Goal: Communication & Community: Answer question/provide support

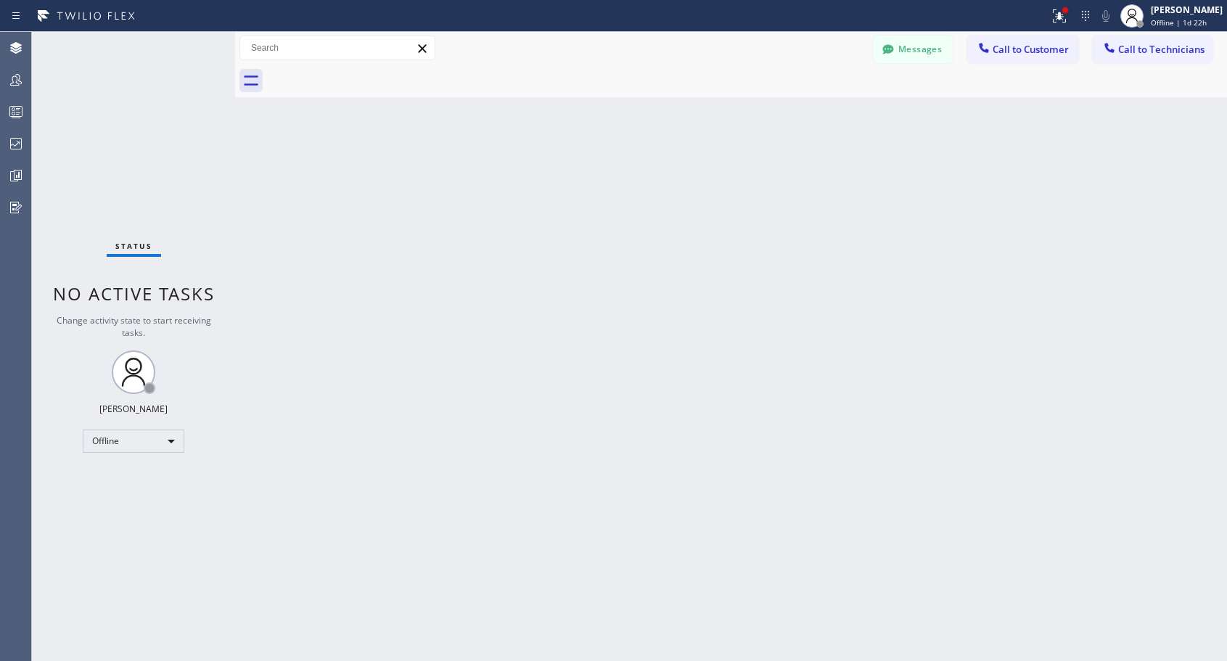
click at [1167, 17] on div "Abe Collarte Offline | 1d 22h" at bounding box center [1187, 15] width 79 height 25
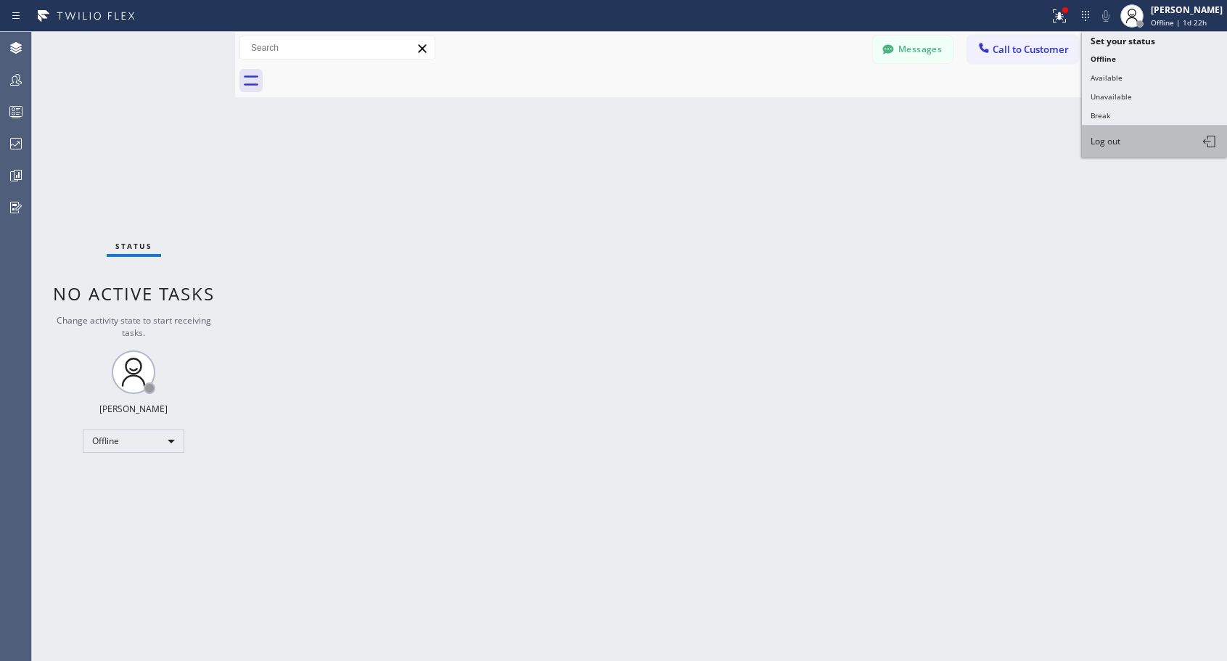
click at [1125, 143] on button "Log out" at bounding box center [1154, 142] width 145 height 32
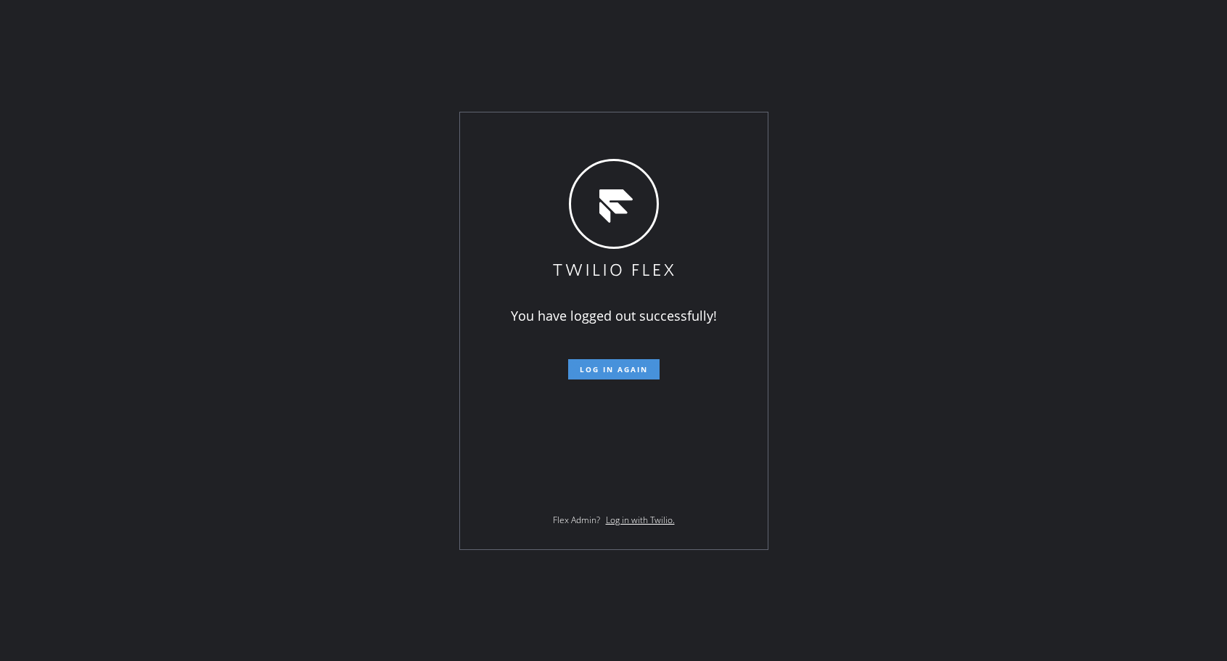
click at [603, 361] on button "Log in again" at bounding box center [613, 369] width 91 height 20
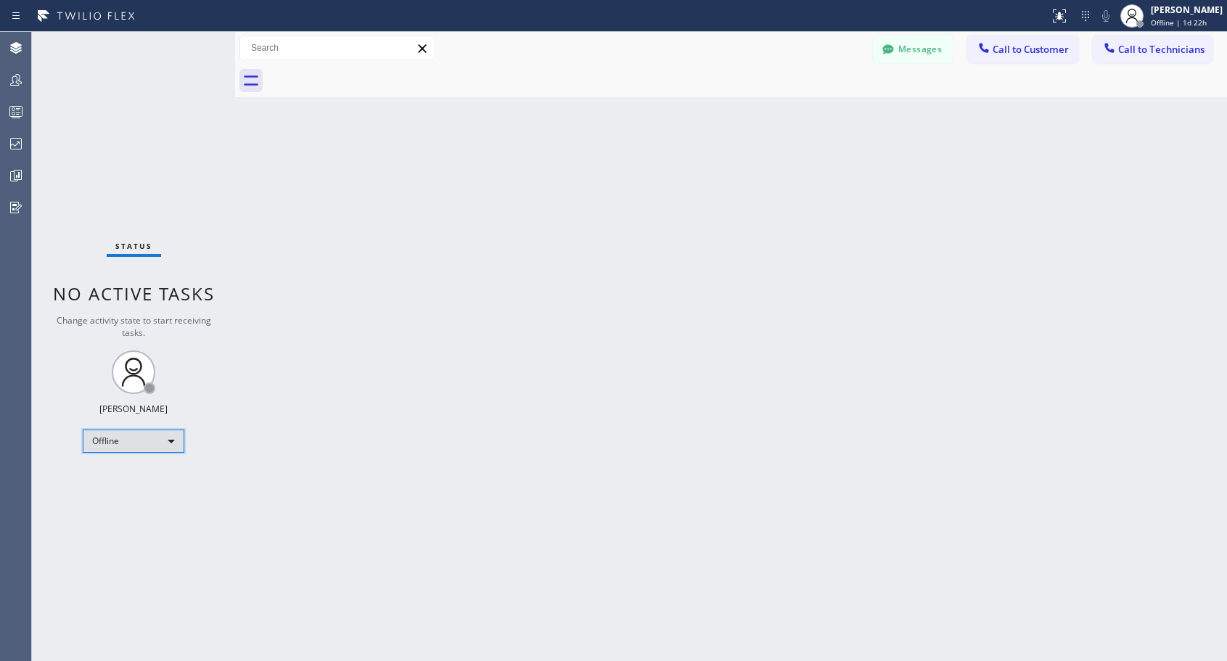
click at [127, 437] on div "Offline" at bounding box center [134, 441] width 102 height 23
click at [128, 498] on li "Unavailable" at bounding box center [132, 497] width 99 height 17
drag, startPoint x: 1016, startPoint y: 50, endPoint x: 759, endPoint y: 174, distance: 285.9
click at [1014, 51] on span "Call to Customer" at bounding box center [1031, 49] width 76 height 13
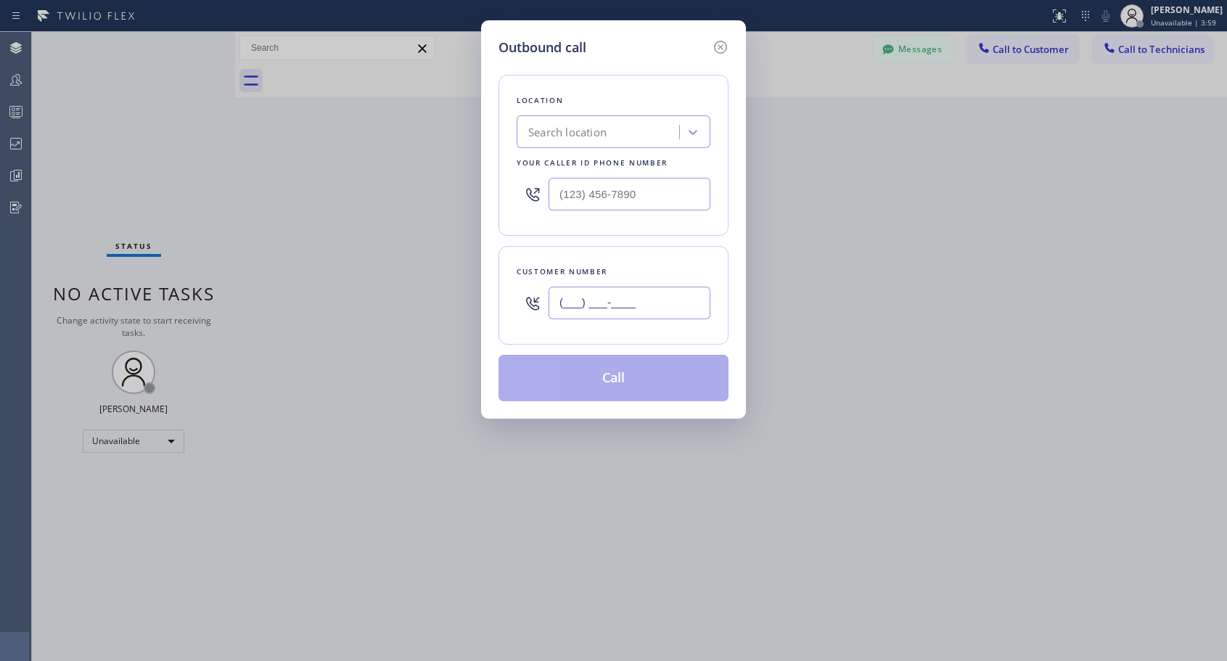
click at [631, 300] on input "(___) ___-____" at bounding box center [630, 303] width 162 height 33
paste input "347) 755-3010"
type input "[PHONE_NUMBER]"
click at [565, 186] on input "text" at bounding box center [630, 194] width 162 height 33
paste input "818) 614-5337"
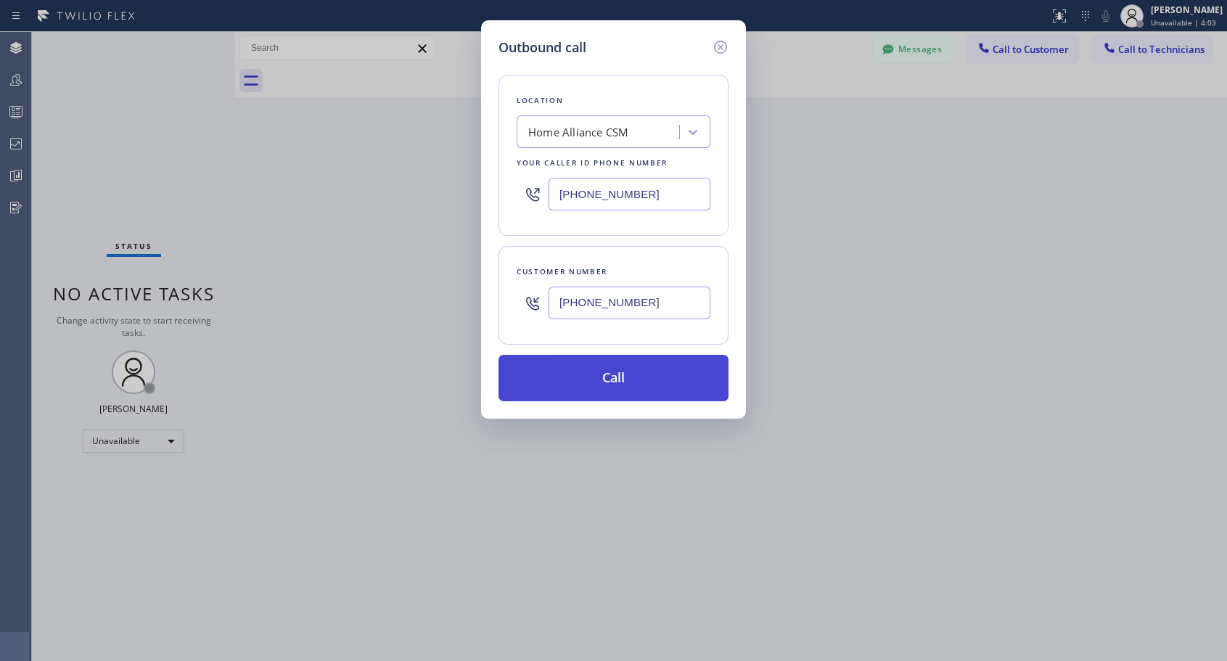
type input "[PHONE_NUMBER]"
click at [603, 392] on button "Call" at bounding box center [613, 378] width 230 height 46
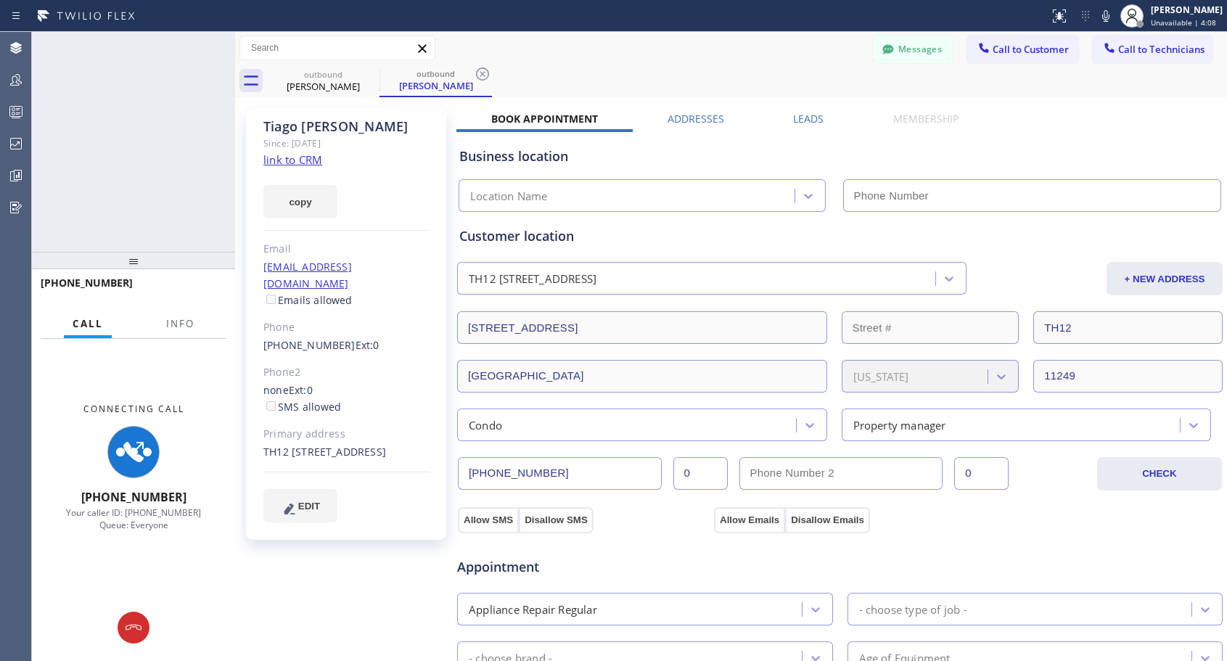
type input "[PHONE_NUMBER]"
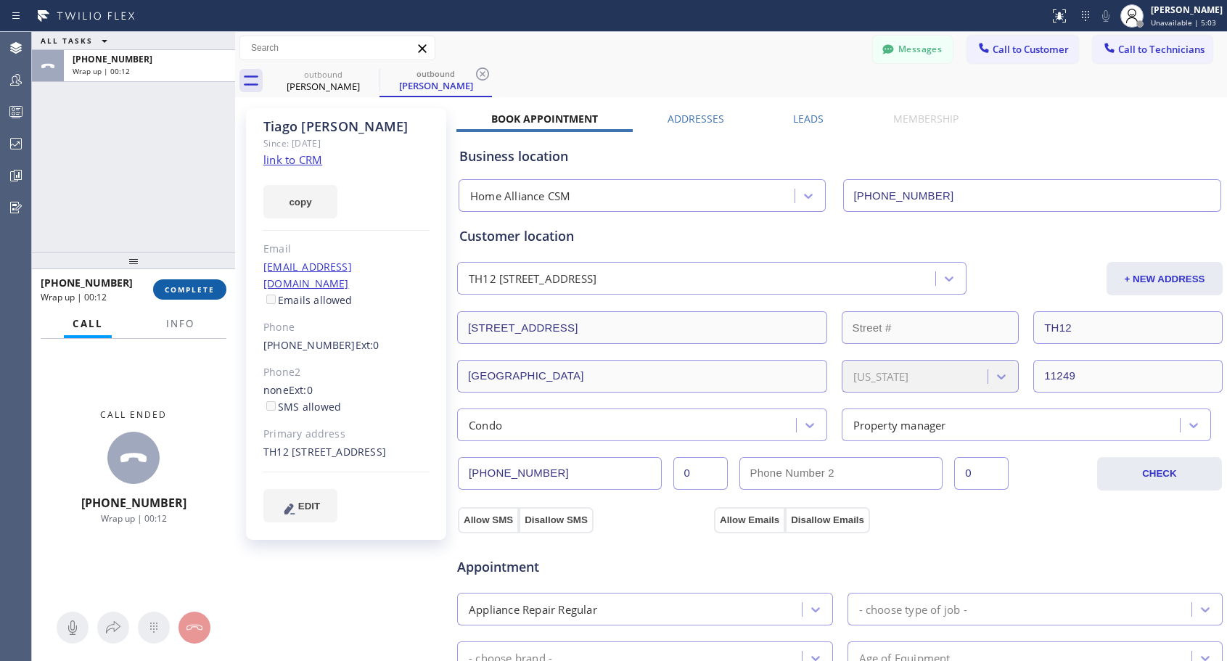
click at [180, 287] on span "COMPLETE" at bounding box center [190, 289] width 50 height 10
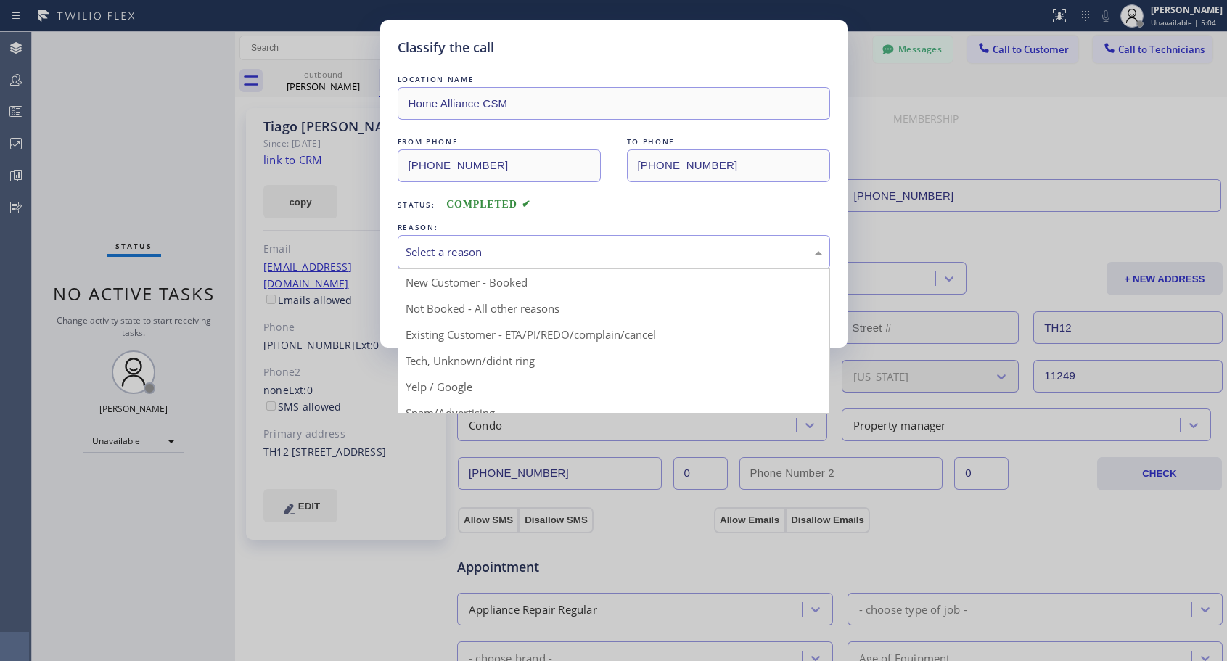
click at [491, 251] on div "Select a reason" at bounding box center [614, 252] width 416 height 17
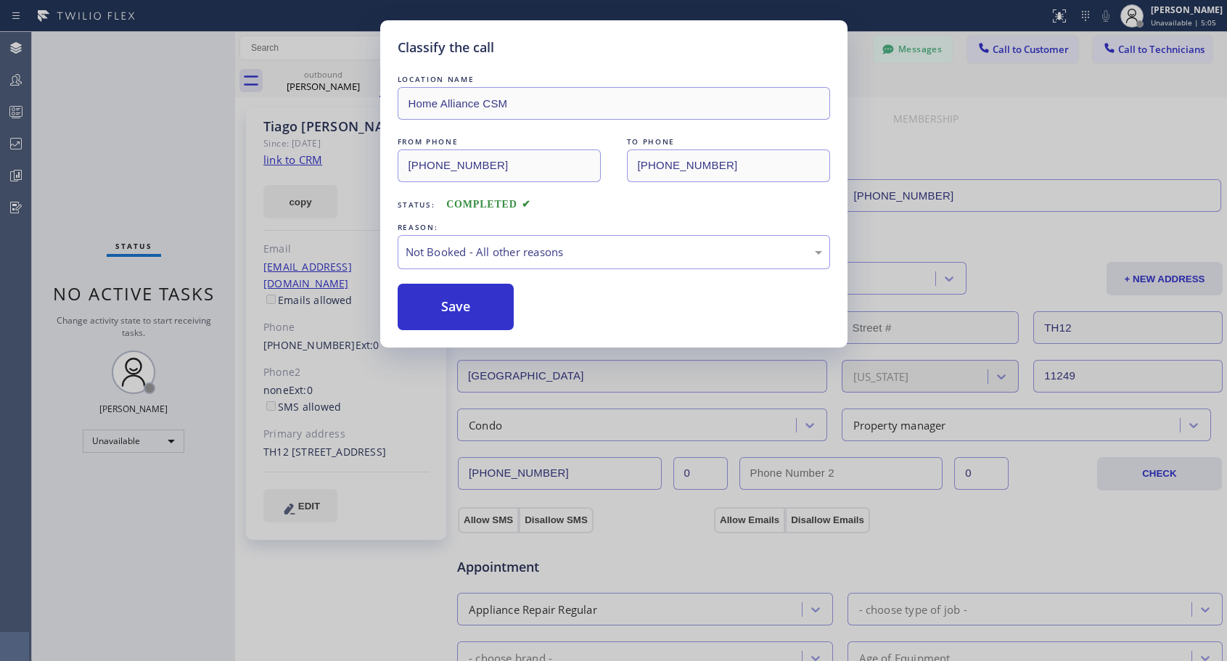
click at [451, 313] on button "Save" at bounding box center [456, 307] width 117 height 46
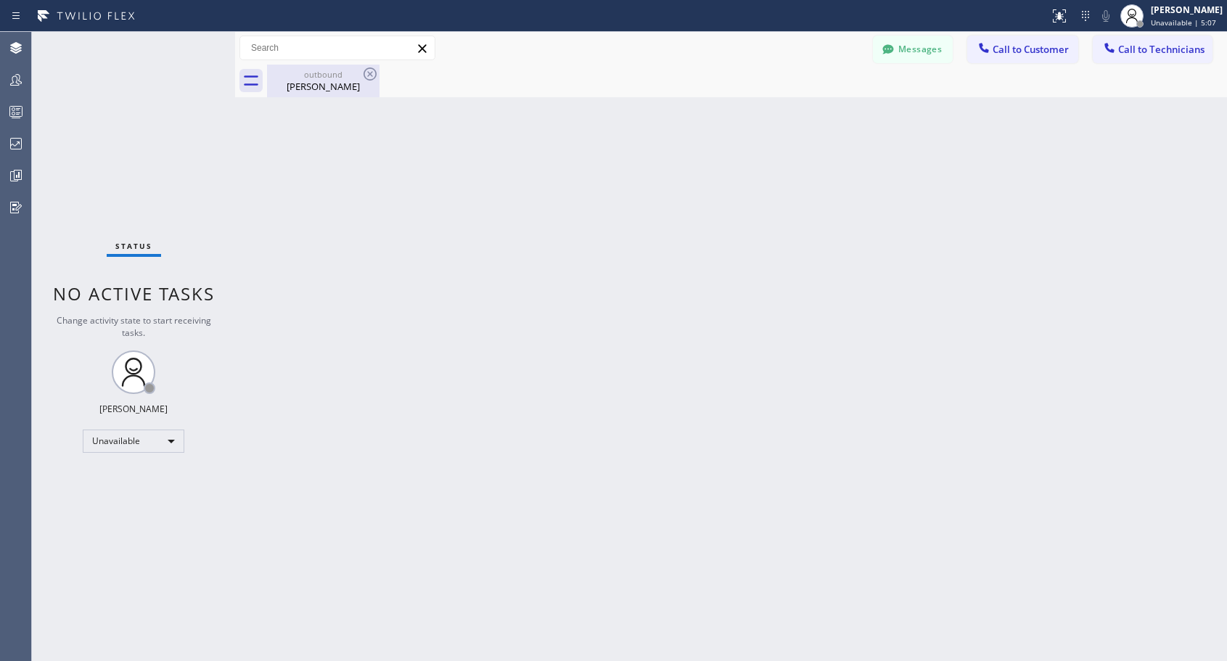
click at [329, 86] on div "[PERSON_NAME]" at bounding box center [323, 86] width 110 height 13
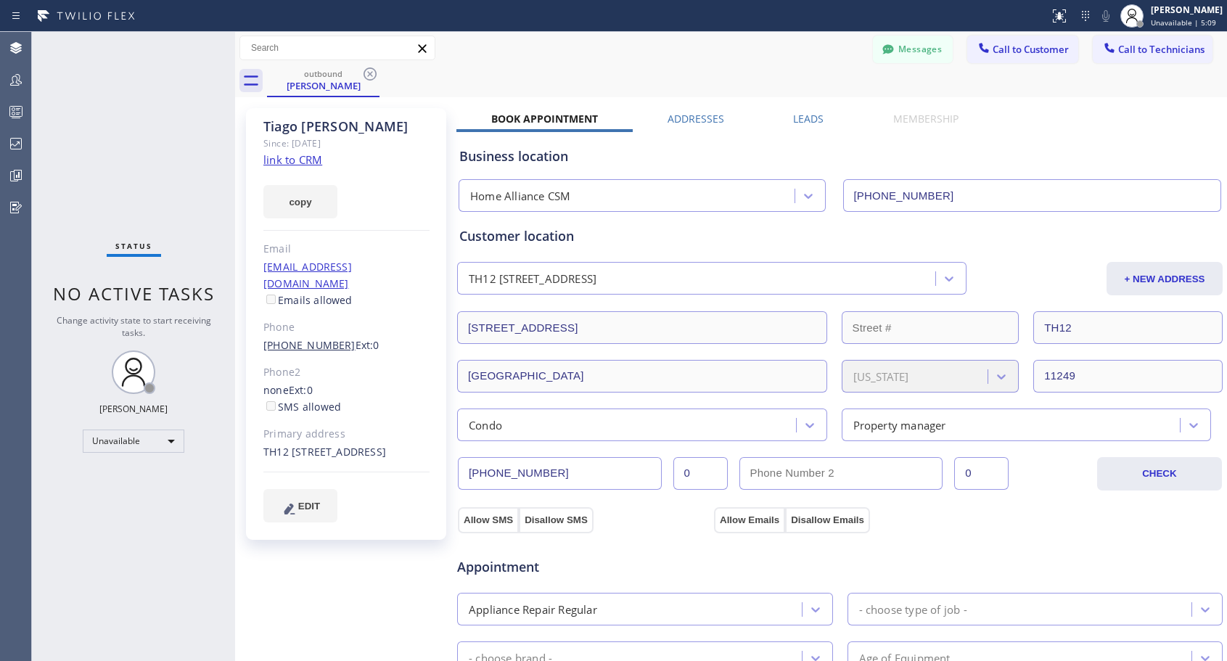
click at [317, 338] on link "[PHONE_NUMBER]" at bounding box center [309, 345] width 92 height 14
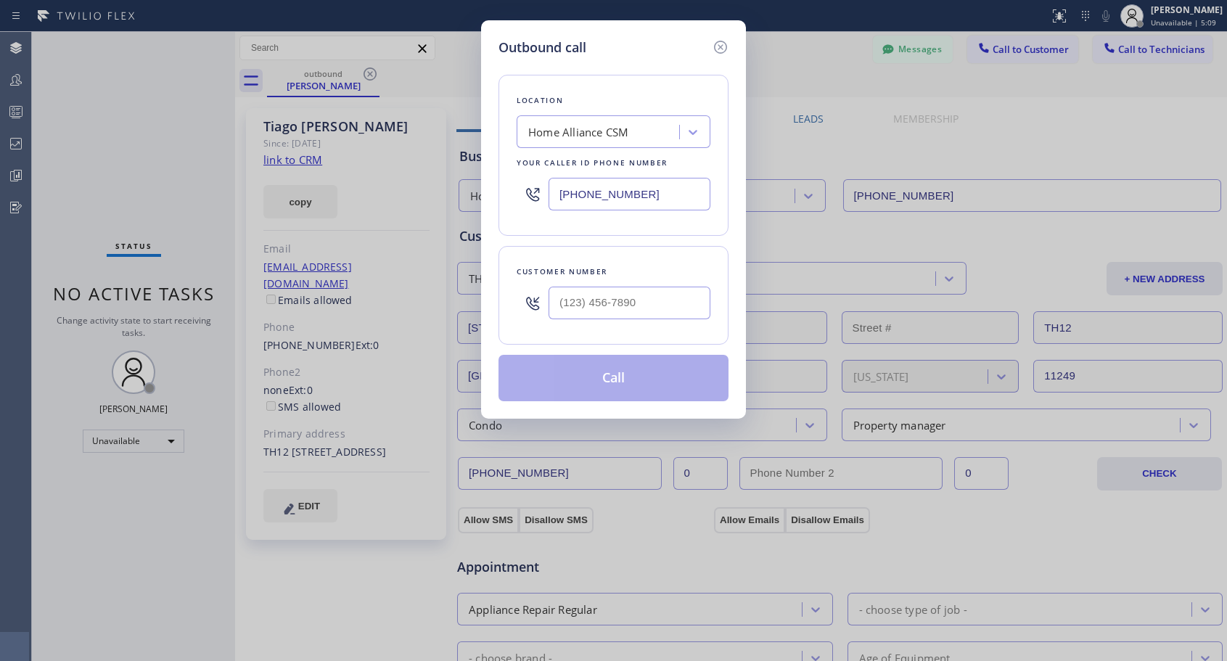
type input "[PHONE_NUMBER]"
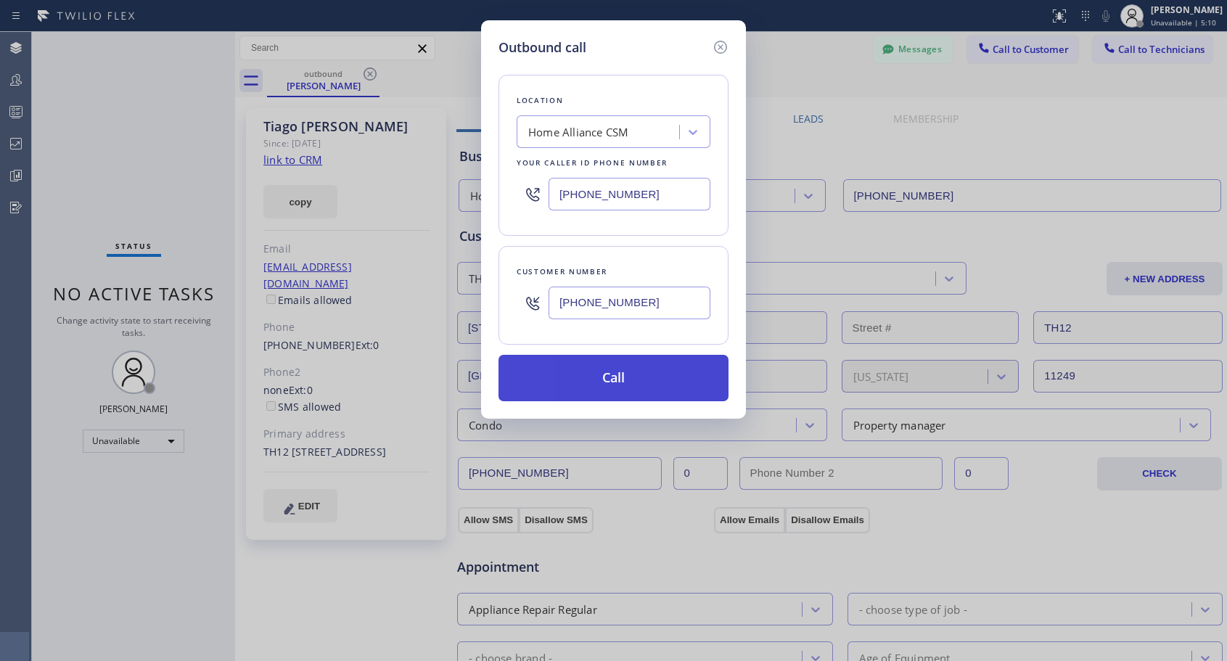
click at [568, 380] on button "Call" at bounding box center [613, 378] width 230 height 46
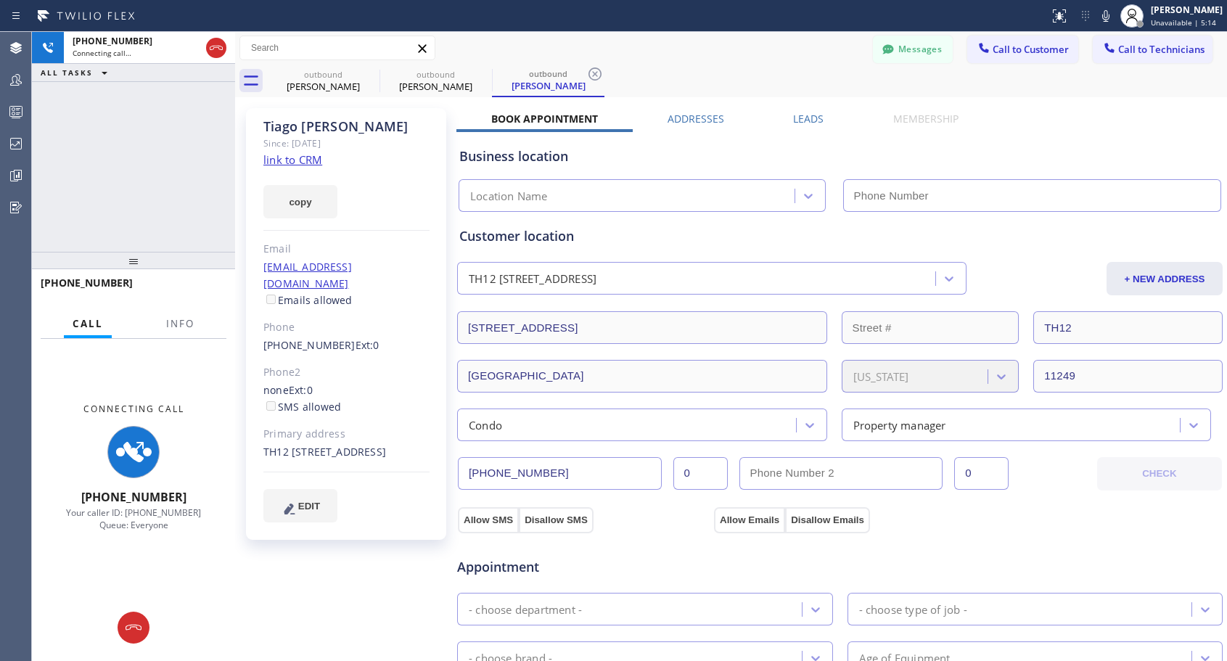
type input "[PHONE_NUMBER]"
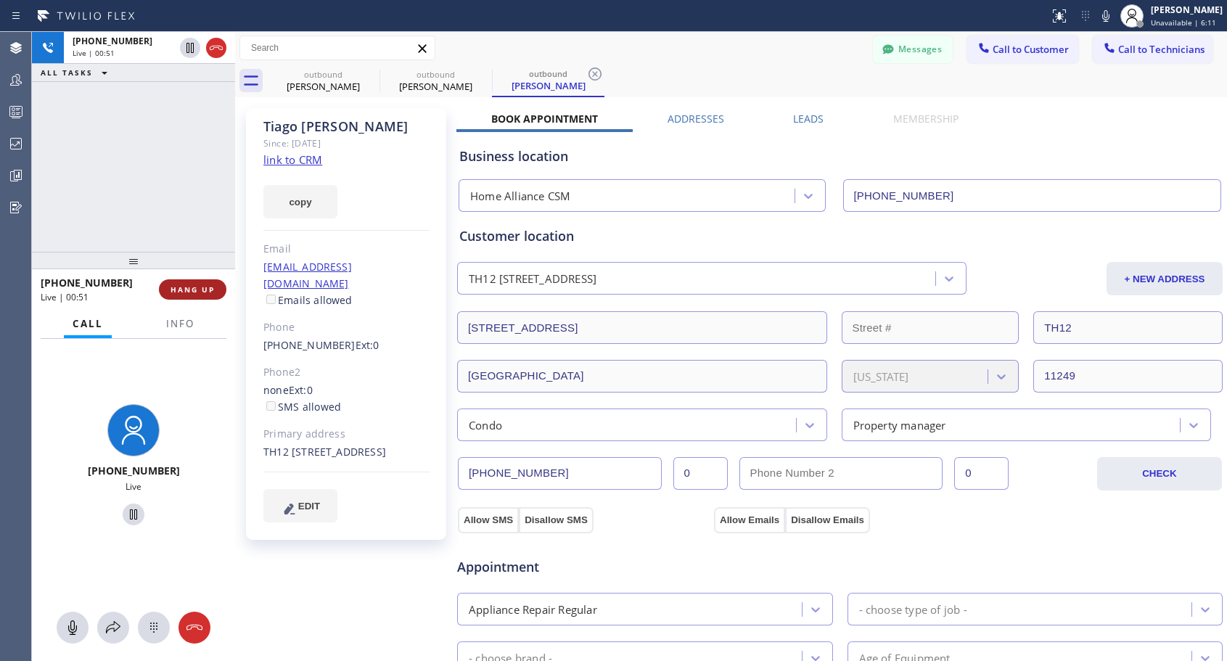
click at [202, 287] on span "HANG UP" at bounding box center [193, 289] width 44 height 10
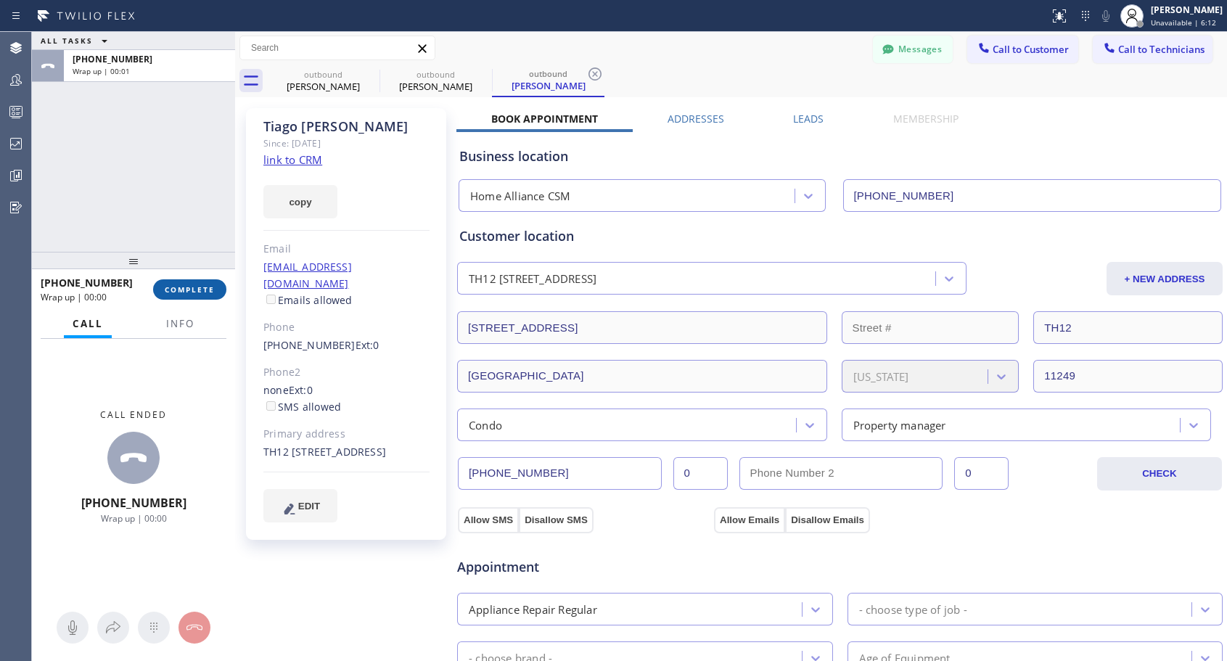
click at [202, 287] on span "COMPLETE" at bounding box center [190, 289] width 50 height 10
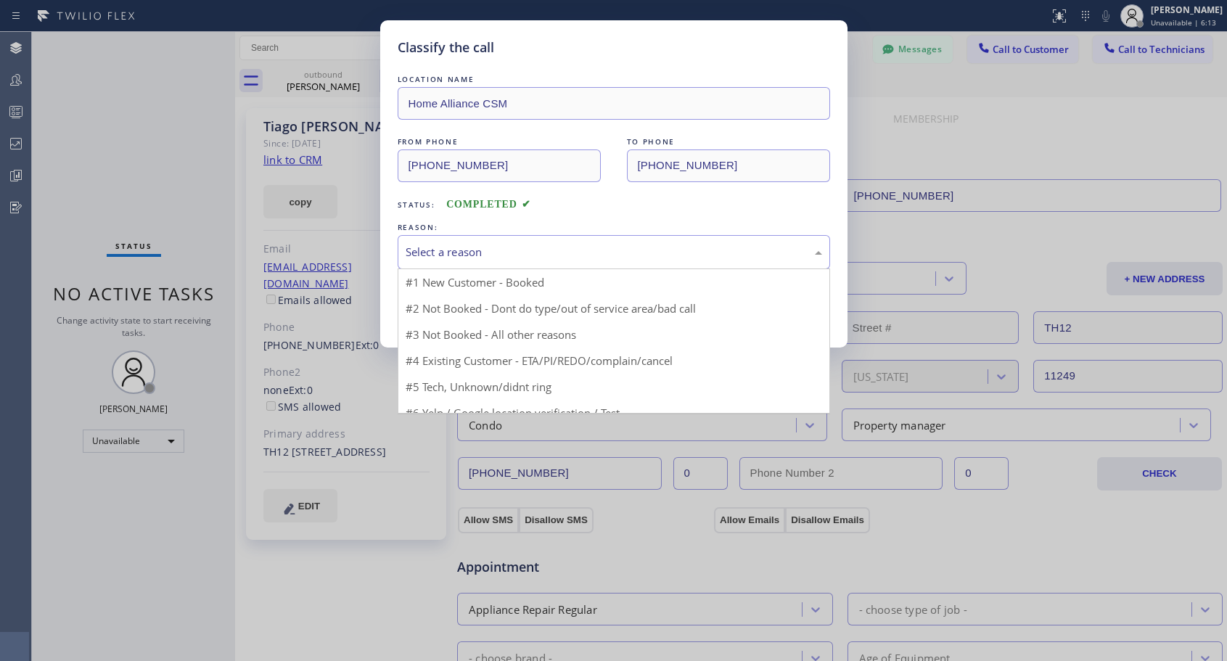
click at [518, 246] on div "Select a reason" at bounding box center [614, 252] width 416 height 17
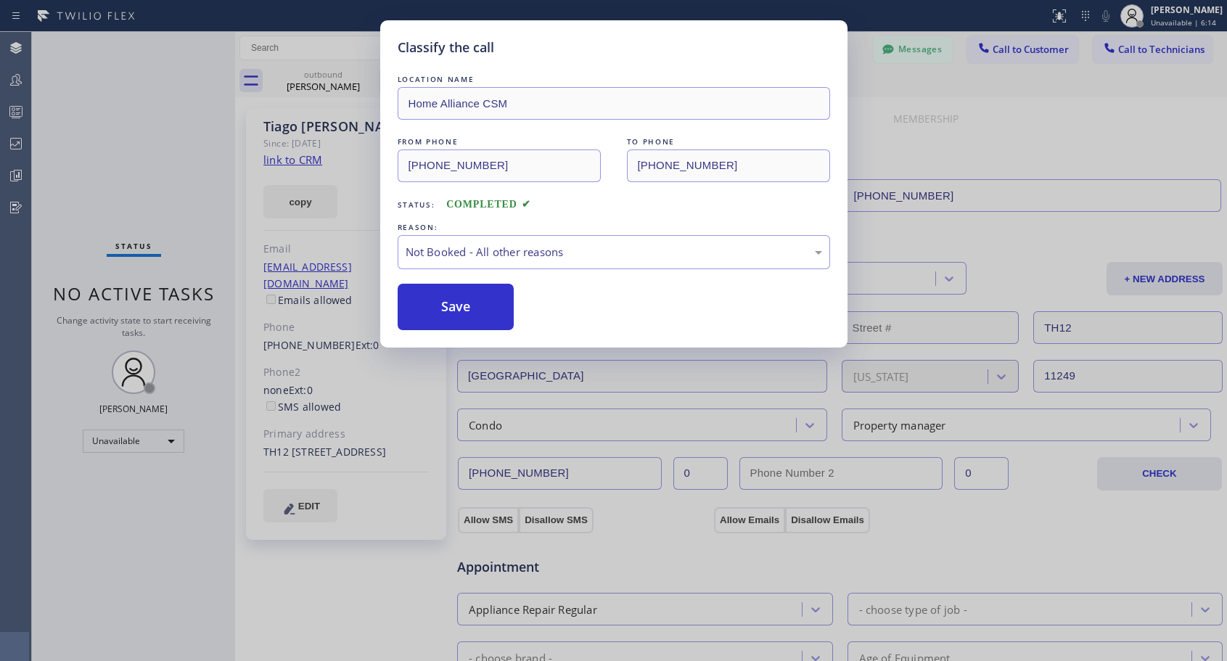
click at [476, 308] on button "Save" at bounding box center [456, 307] width 117 height 46
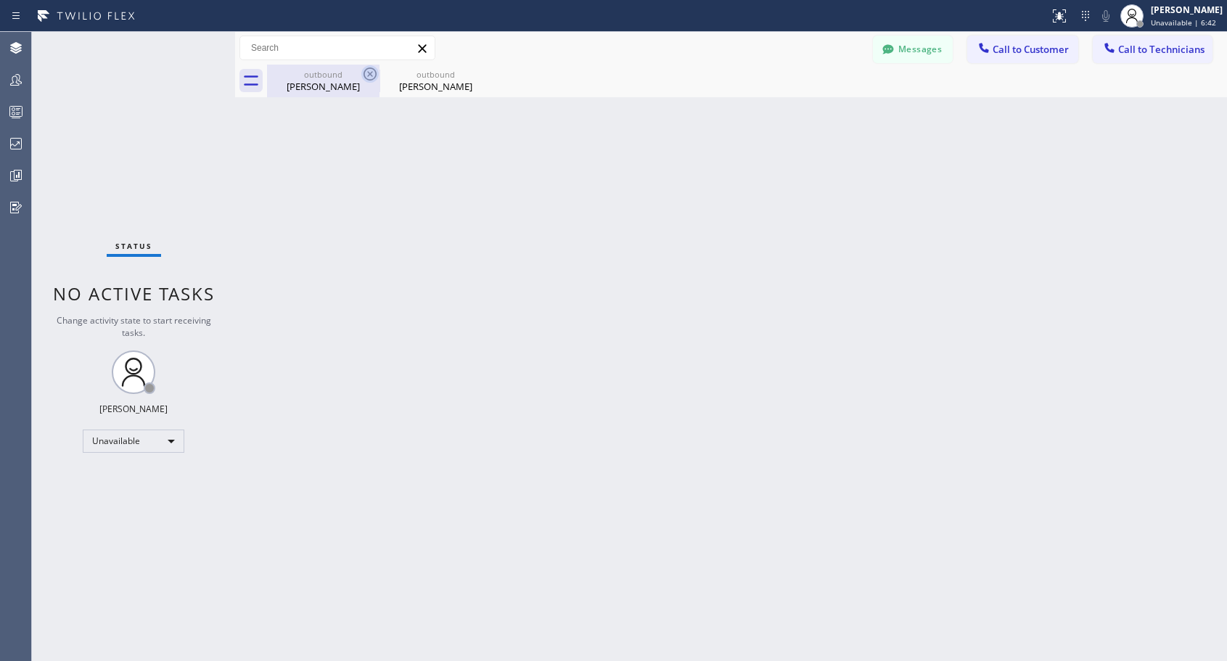
click at [371, 70] on icon at bounding box center [369, 73] width 17 height 17
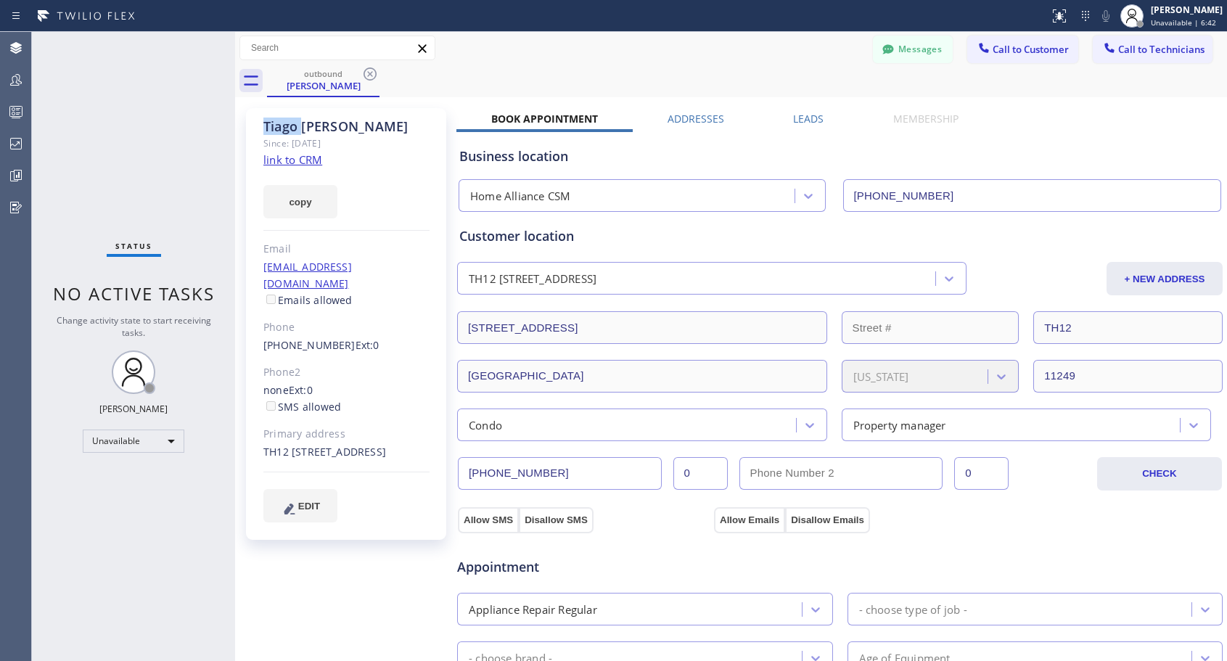
click at [371, 70] on icon at bounding box center [369, 73] width 17 height 17
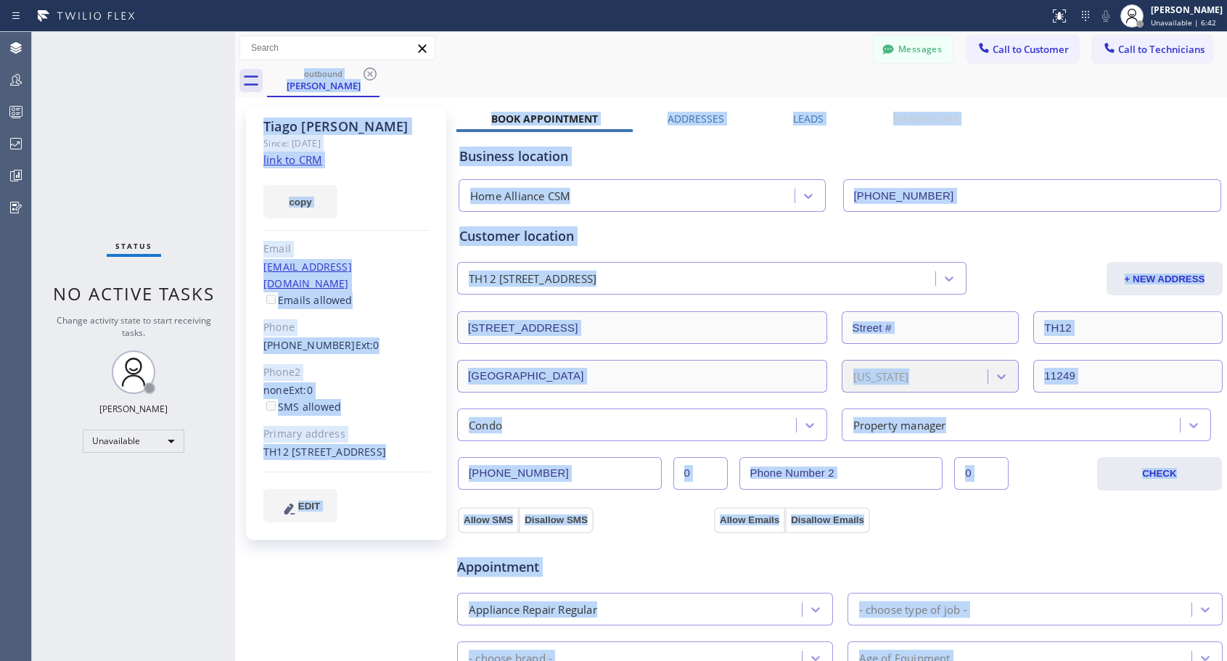
click at [371, 70] on div "outbound [PERSON_NAME]" at bounding box center [747, 81] width 960 height 33
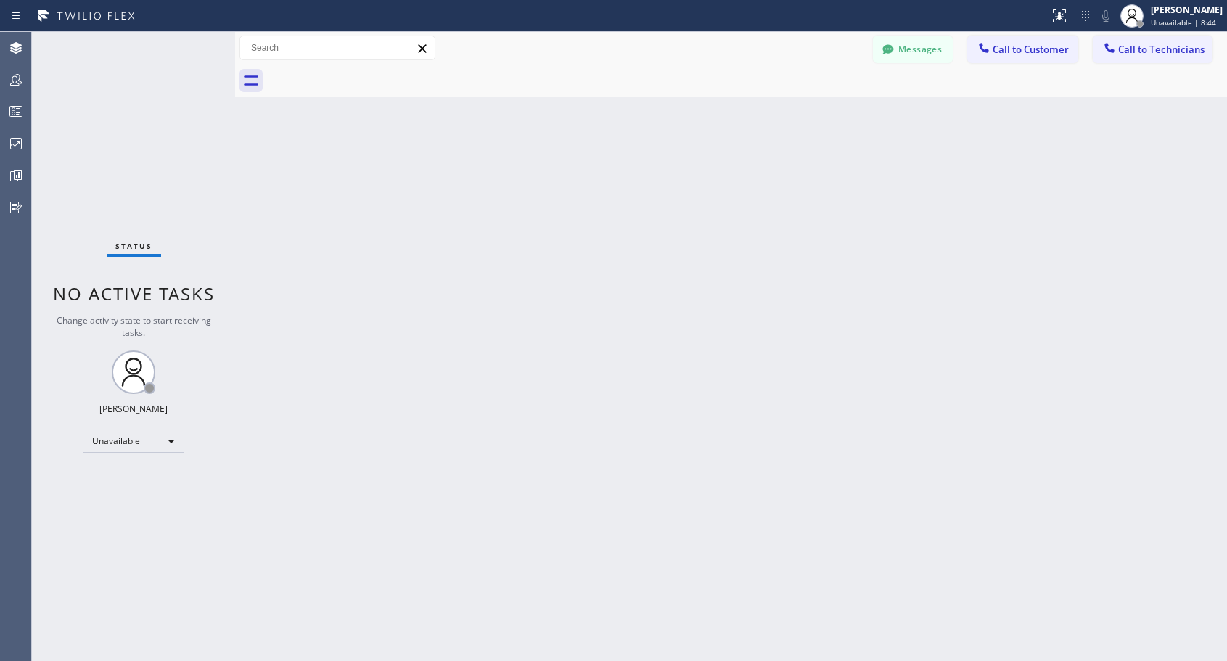
drag, startPoint x: 1006, startPoint y: 53, endPoint x: 585, endPoint y: 274, distance: 475.1
click at [1006, 54] on span "Call to Customer" at bounding box center [1031, 49] width 76 height 13
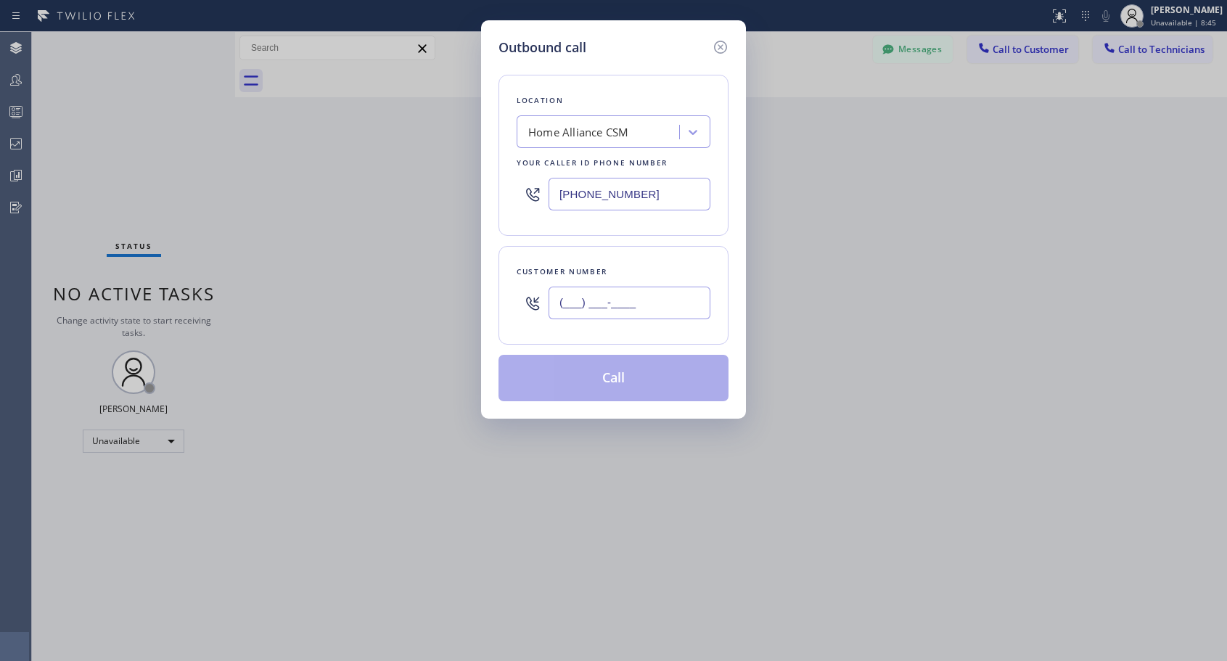
click at [601, 308] on input "(___) ___-____" at bounding box center [630, 303] width 162 height 33
paste input "626) 485-6881"
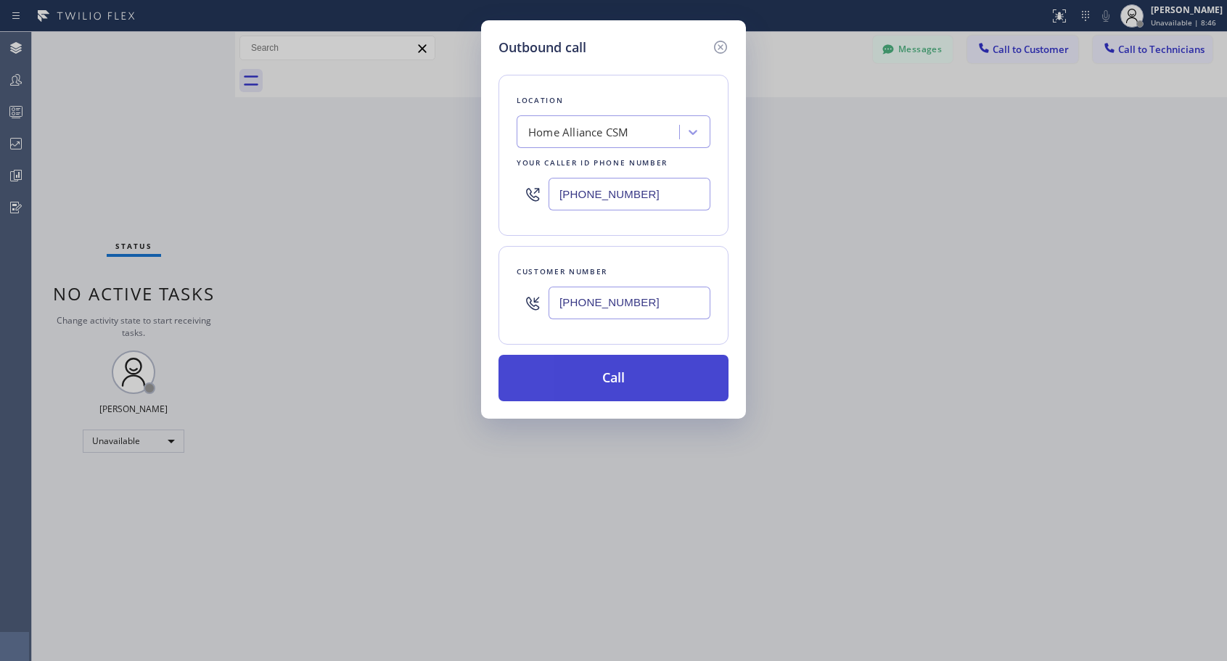
type input "[PHONE_NUMBER]"
click at [620, 383] on button "Call" at bounding box center [613, 378] width 230 height 46
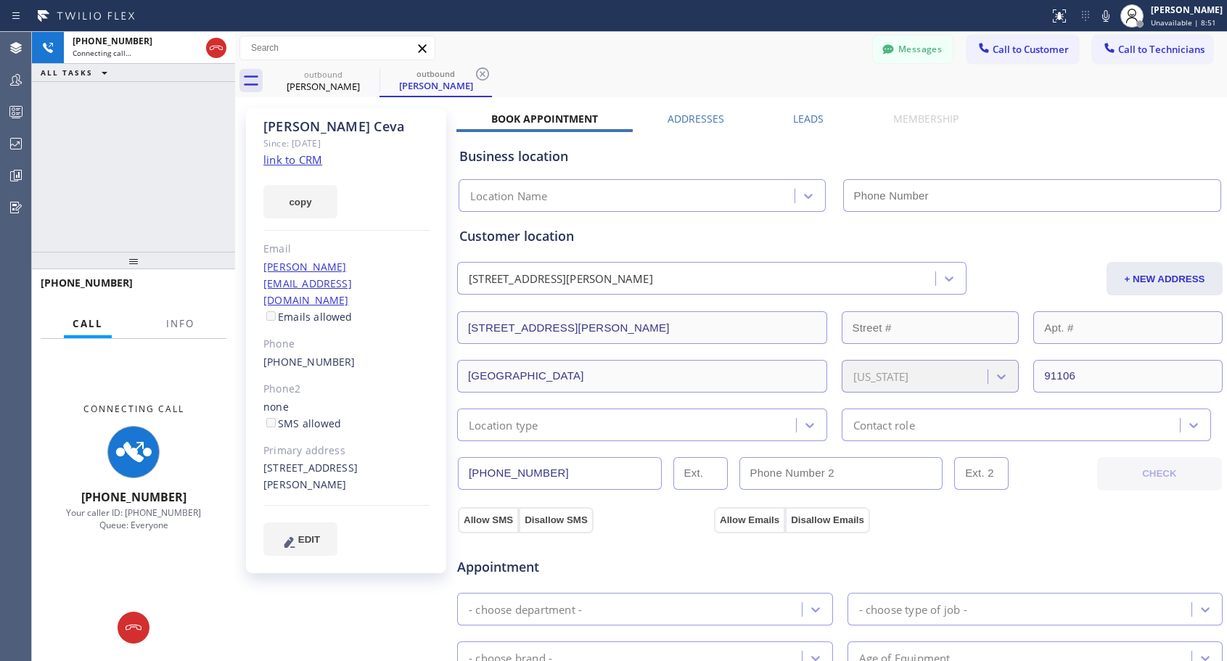
type input "[PHONE_NUMBER]"
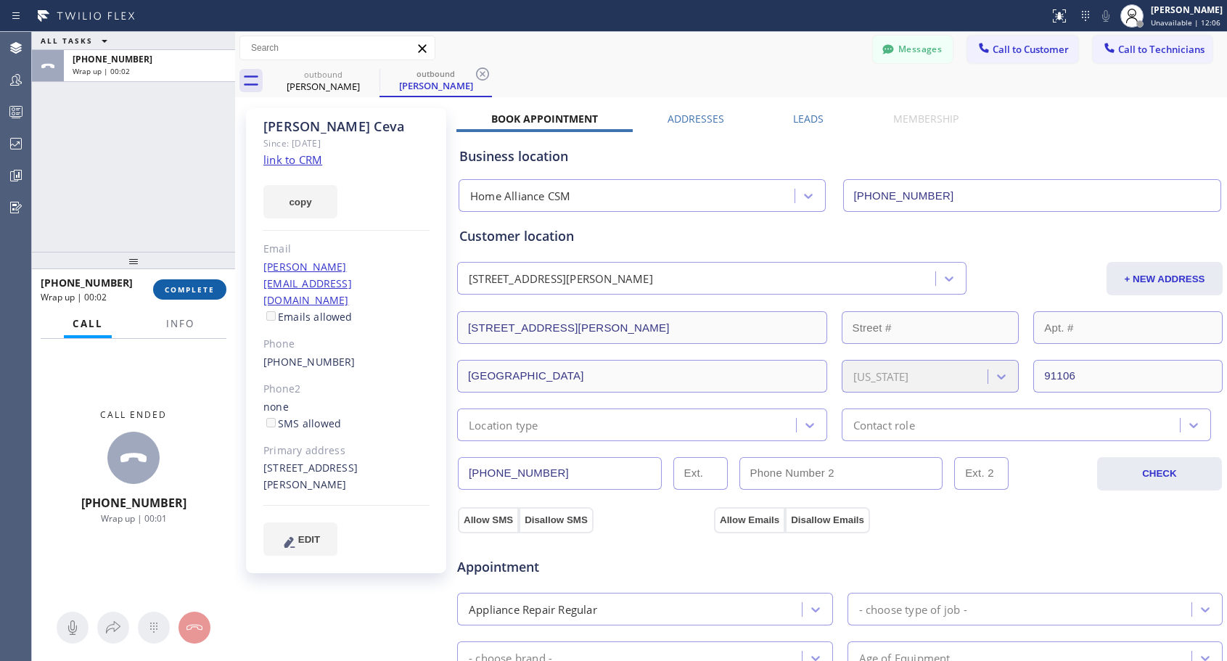
click at [207, 290] on span "COMPLETE" at bounding box center [190, 289] width 50 height 10
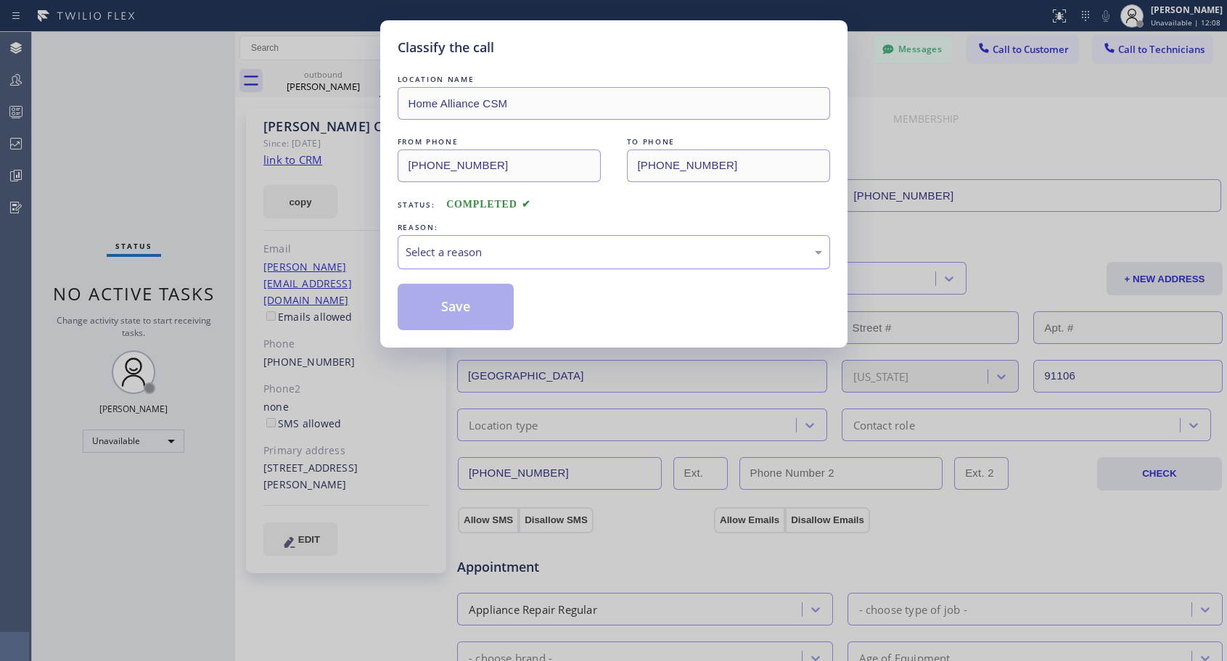
click at [542, 250] on div "Select a reason" at bounding box center [614, 252] width 416 height 17
click at [479, 298] on button "Save" at bounding box center [456, 307] width 117 height 46
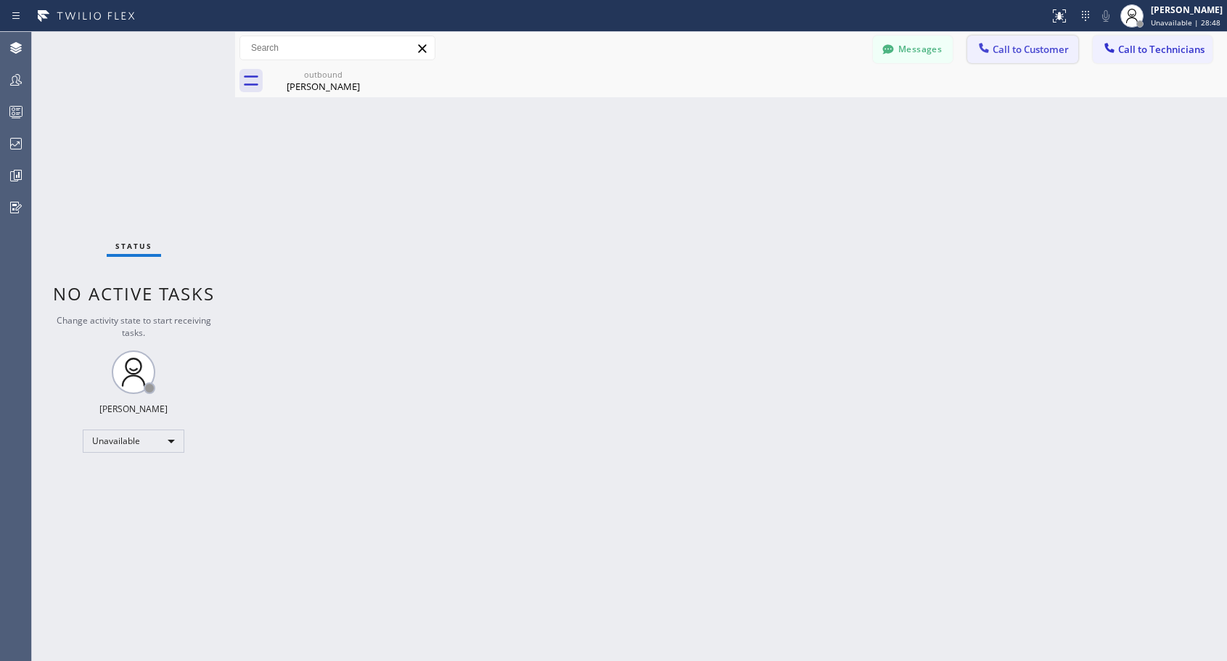
drag, startPoint x: 1009, startPoint y: 54, endPoint x: 681, endPoint y: 271, distance: 393.6
click at [1008, 54] on span "Call to Customer" at bounding box center [1031, 49] width 76 height 13
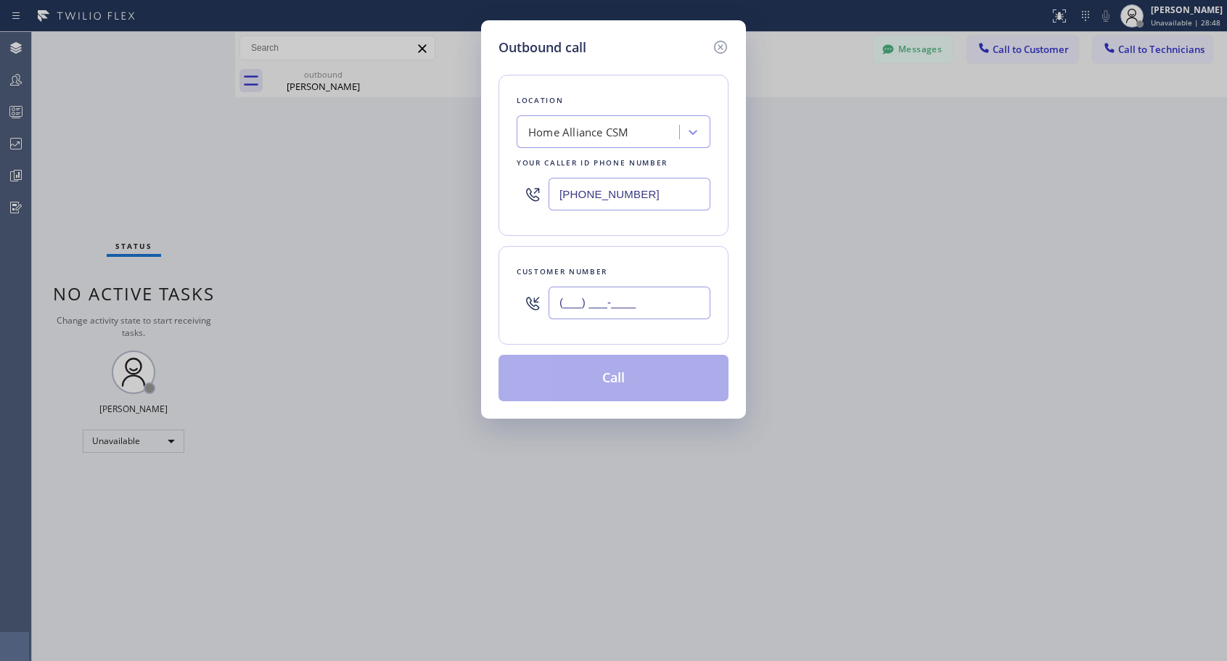
click at [672, 297] on input "(___) ___-____" at bounding box center [630, 303] width 162 height 33
paste input "760) 668-6028"
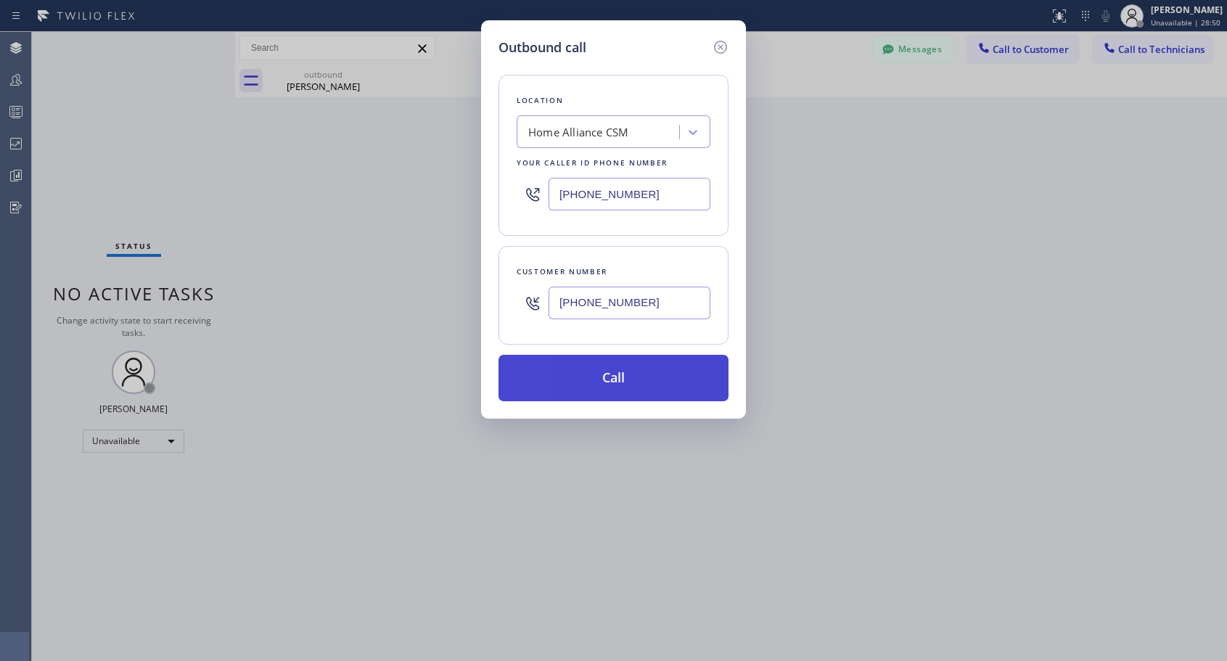
type input "[PHONE_NUMBER]"
click at [631, 379] on button "Call" at bounding box center [613, 378] width 230 height 46
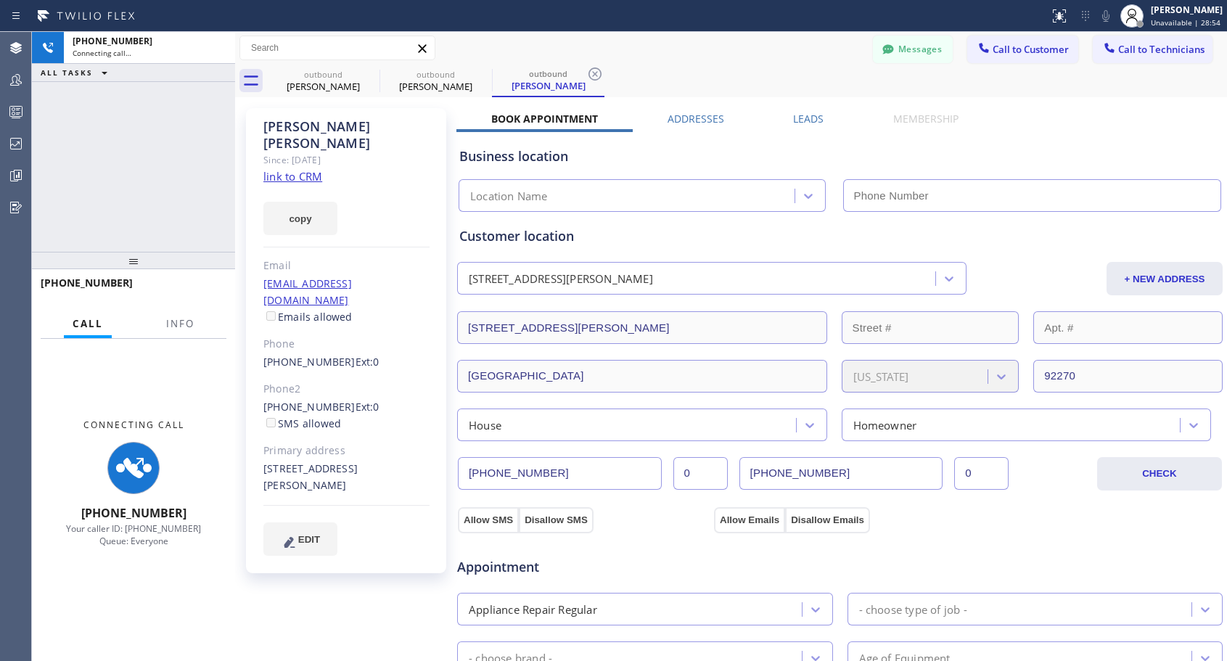
type input "[PHONE_NUMBER]"
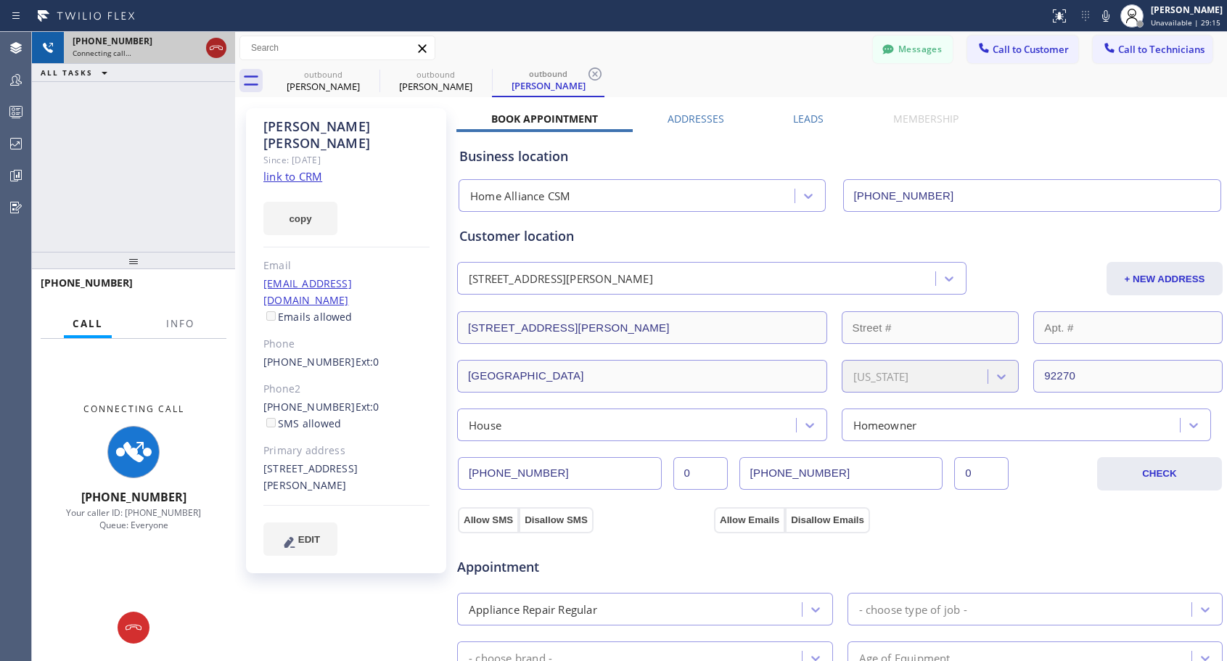
click at [217, 44] on icon at bounding box center [216, 47] width 17 height 17
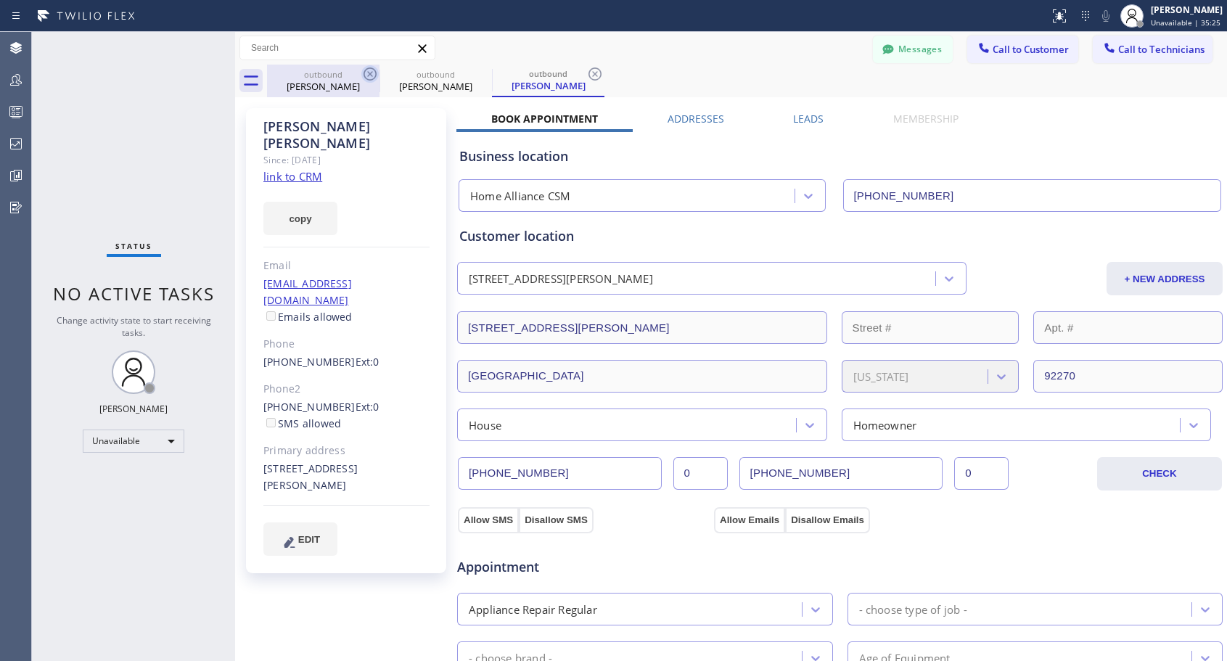
click at [374, 73] on icon at bounding box center [369, 73] width 17 height 17
click at [0, 0] on icon at bounding box center [0, 0] width 0 height 0
click at [586, 73] on icon at bounding box center [594, 73] width 17 height 17
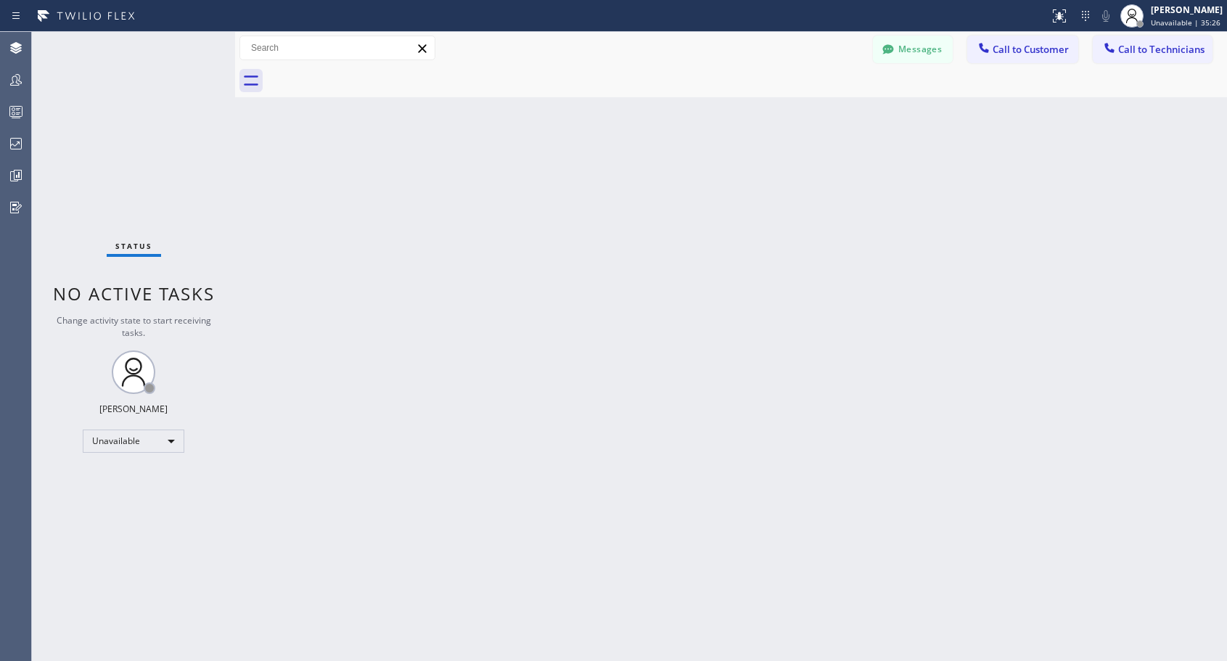
click at [374, 73] on div at bounding box center [747, 81] width 960 height 33
click at [1046, 53] on span "Call to Customer" at bounding box center [1031, 49] width 76 height 13
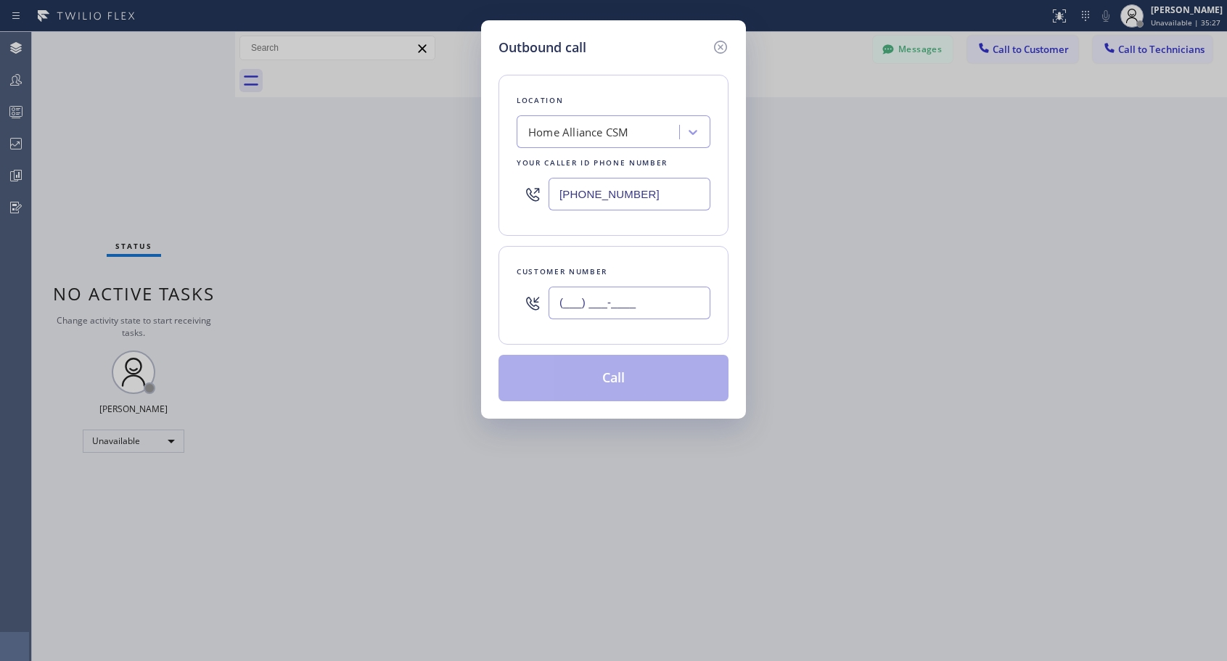
click at [669, 313] on input "(___) ___-____" at bounding box center [630, 303] width 162 height 33
paste input "310) 560-5061"
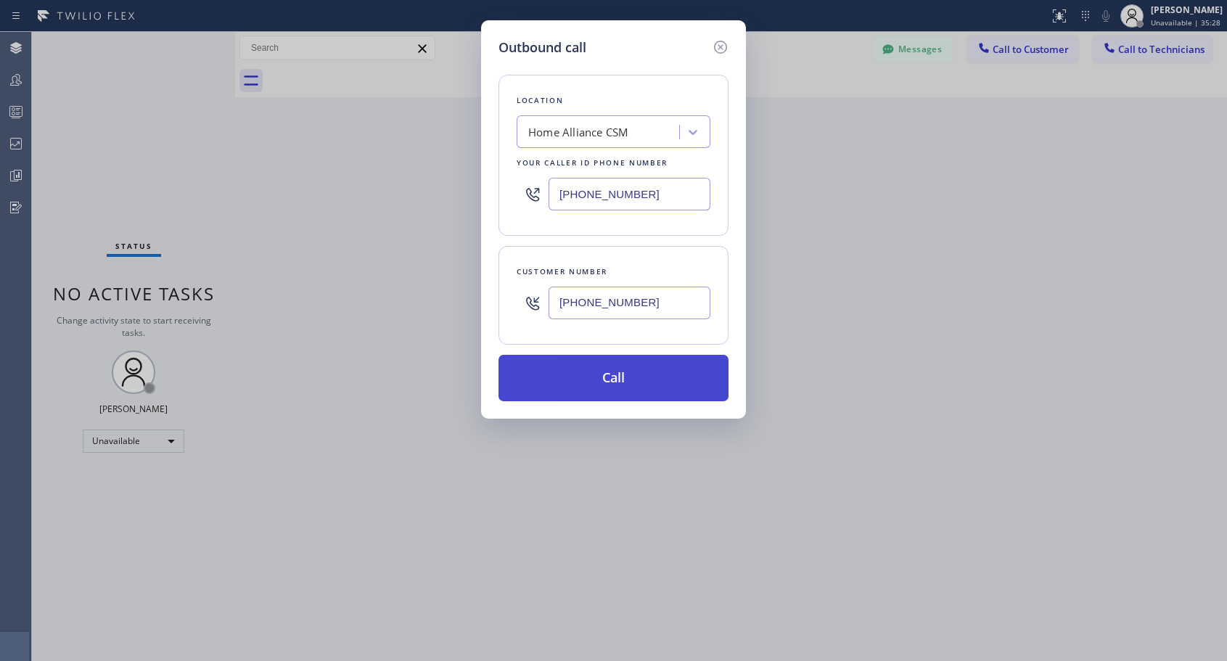
type input "[PHONE_NUMBER]"
click at [641, 381] on button "Call" at bounding box center [613, 378] width 230 height 46
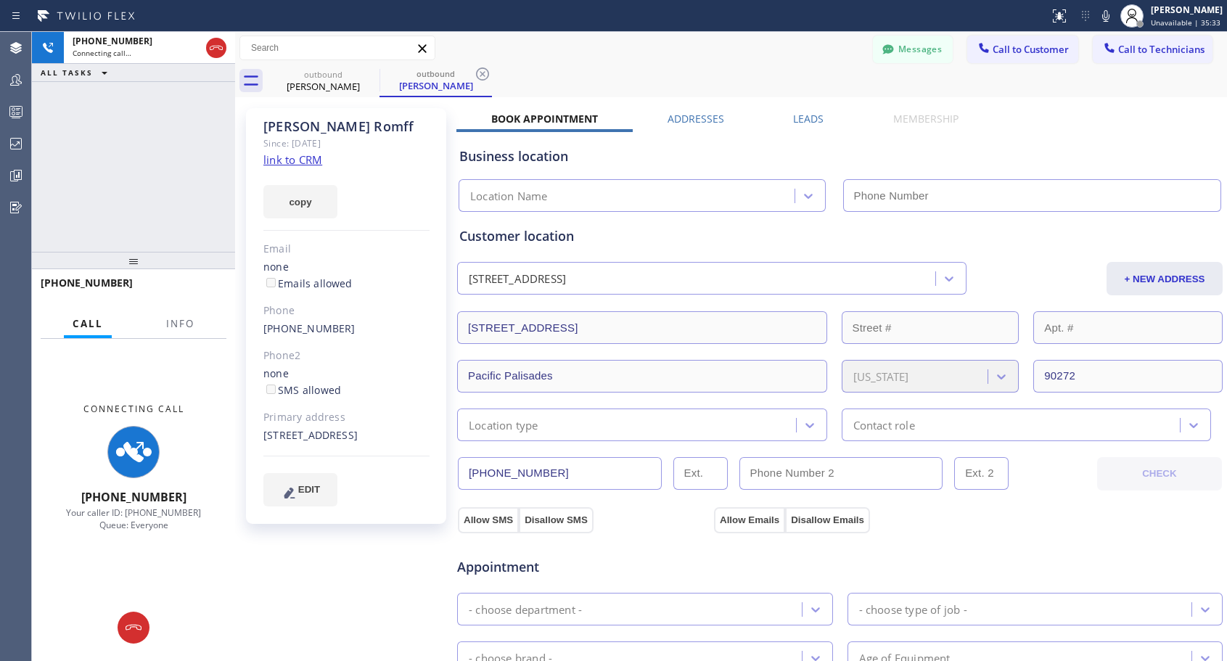
type input "[PHONE_NUMBER]"
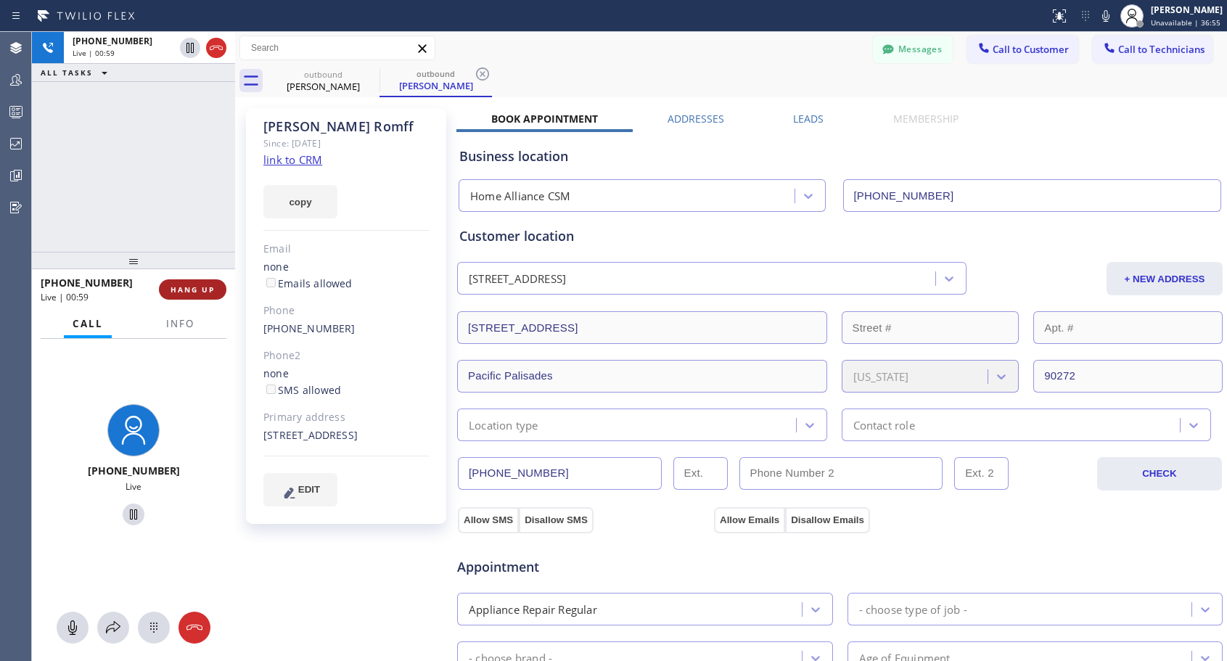
click at [209, 294] on span "HANG UP" at bounding box center [193, 289] width 44 height 10
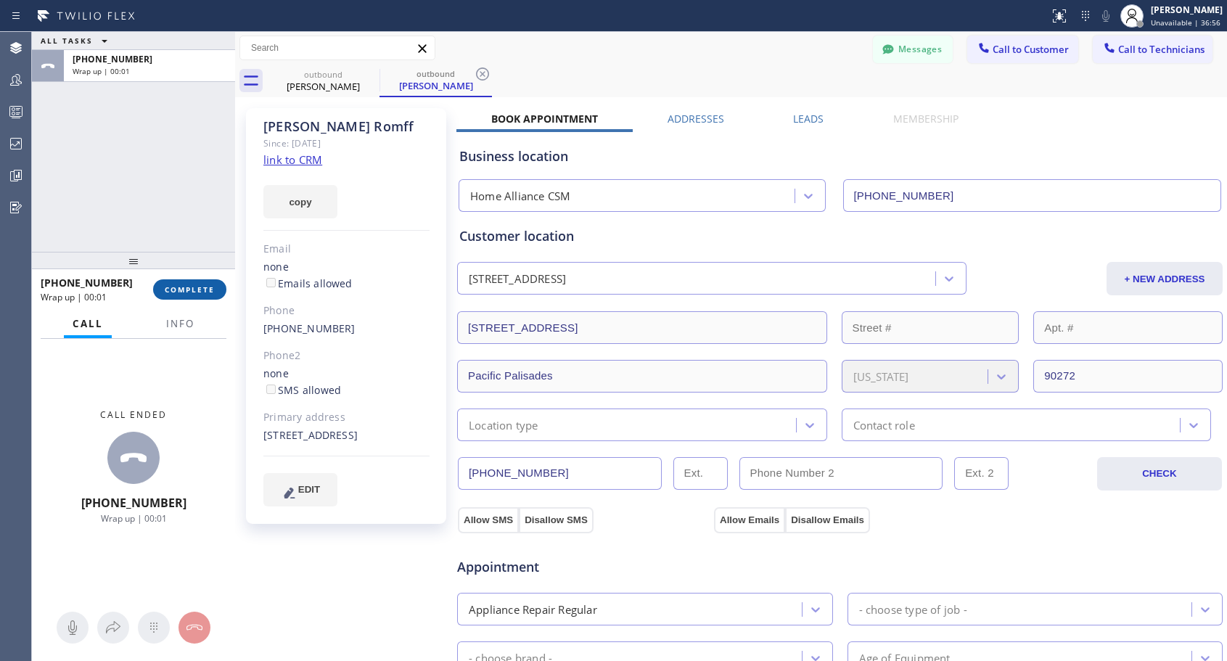
click at [209, 294] on span "COMPLETE" at bounding box center [190, 289] width 50 height 10
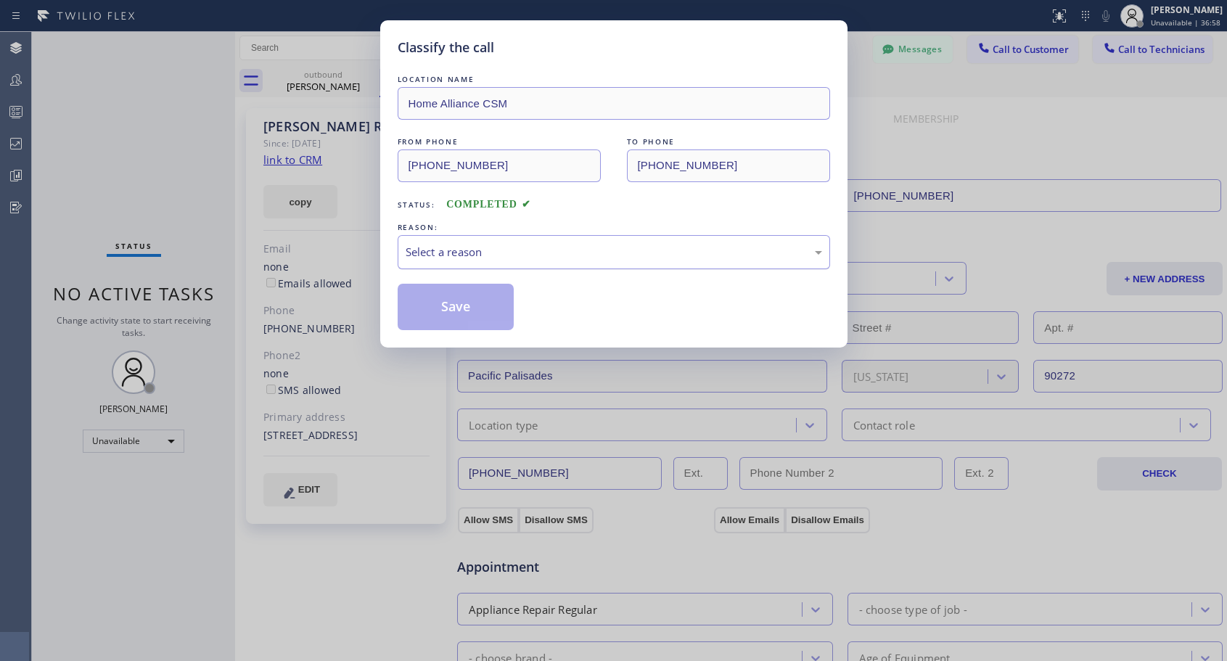
click at [500, 249] on div "Select a reason" at bounding box center [614, 252] width 416 height 17
click at [459, 309] on button "Save" at bounding box center [456, 307] width 117 height 46
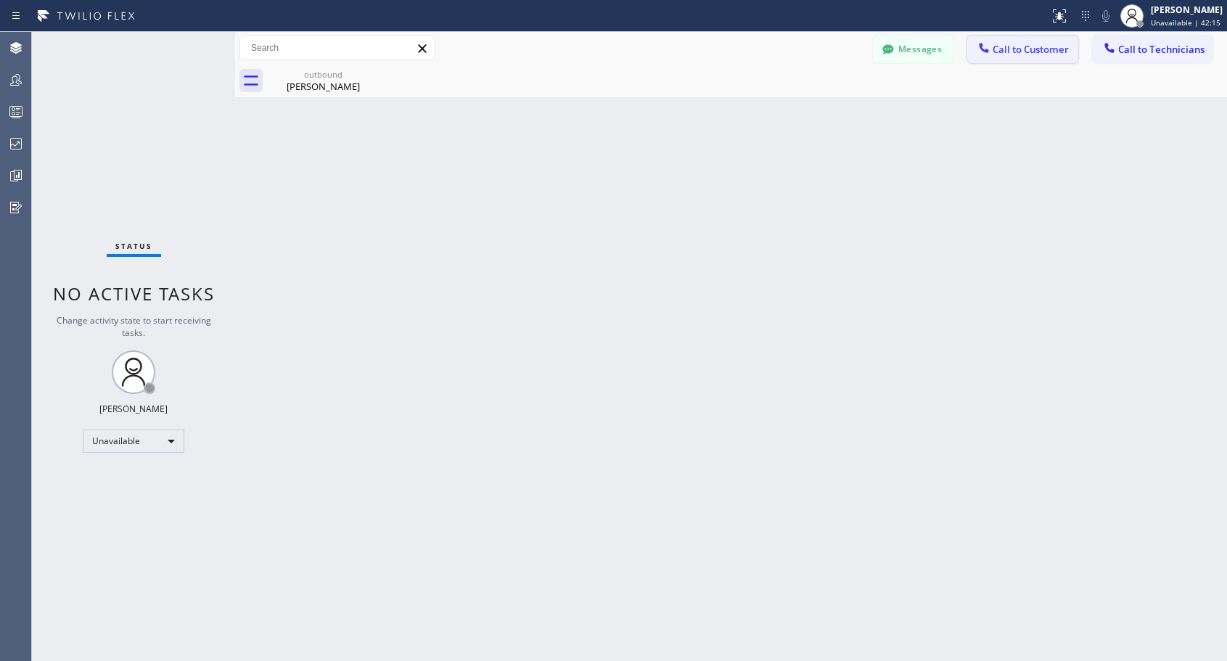
click at [1035, 49] on span "Call to Customer" at bounding box center [1031, 49] width 76 height 13
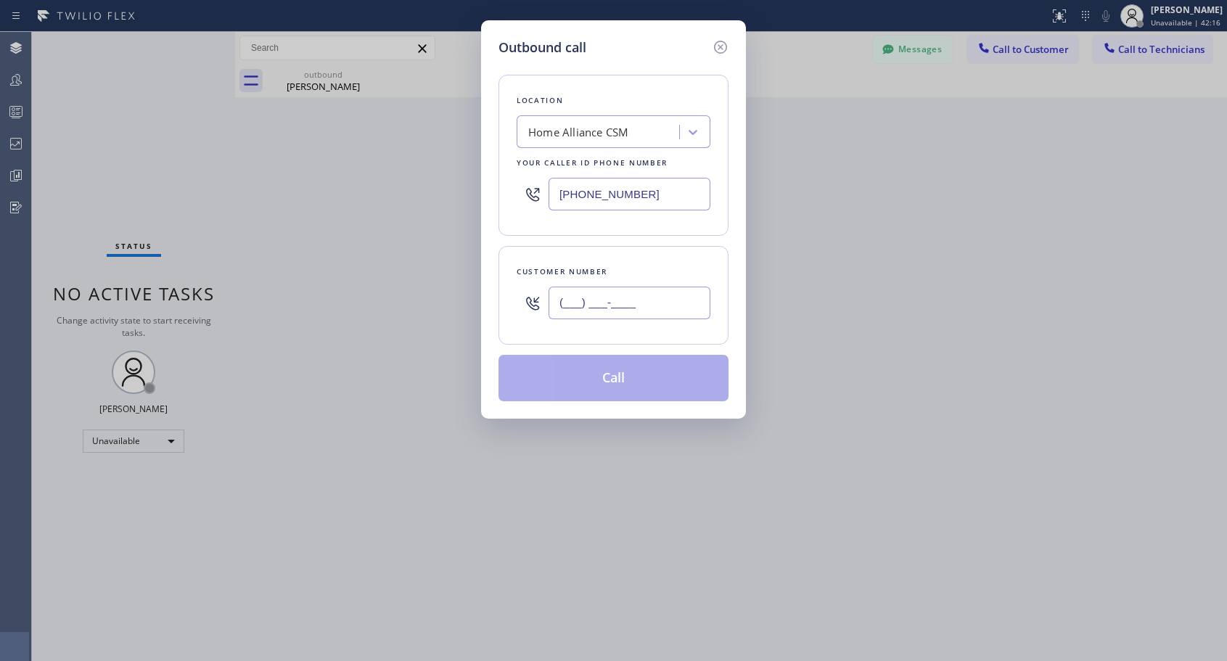
click at [600, 311] on input "(___) ___-____" at bounding box center [630, 303] width 162 height 33
paste input "248) 568-0048"
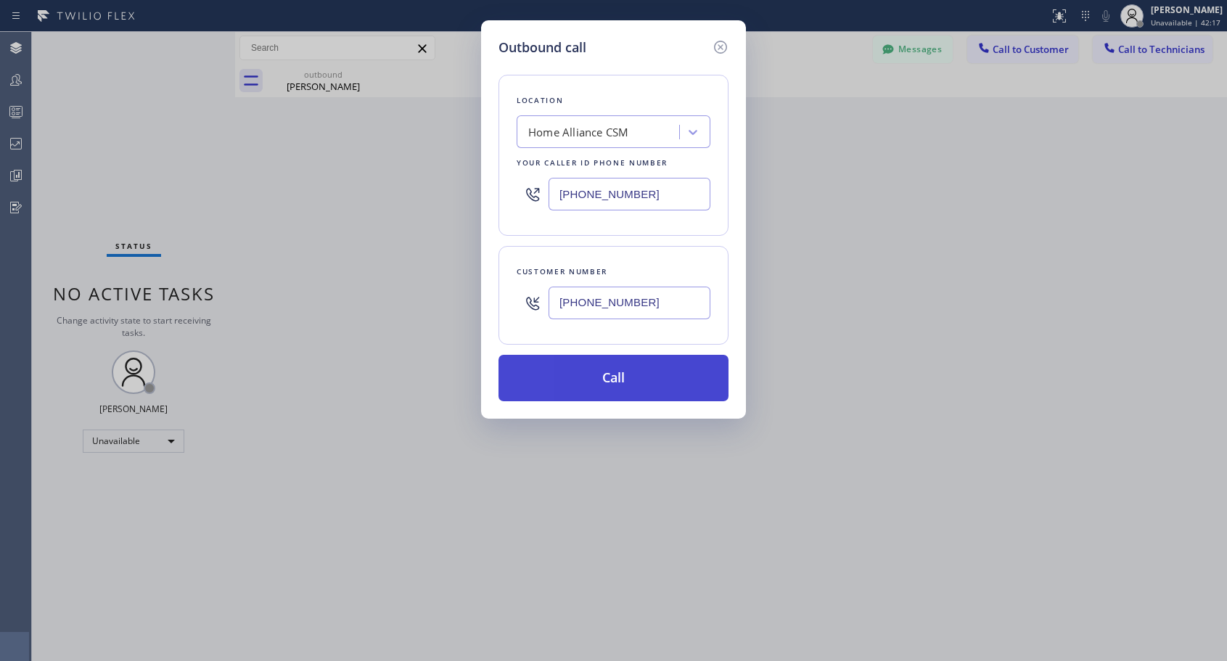
type input "[PHONE_NUMBER]"
click at [592, 374] on button "Call" at bounding box center [613, 378] width 230 height 46
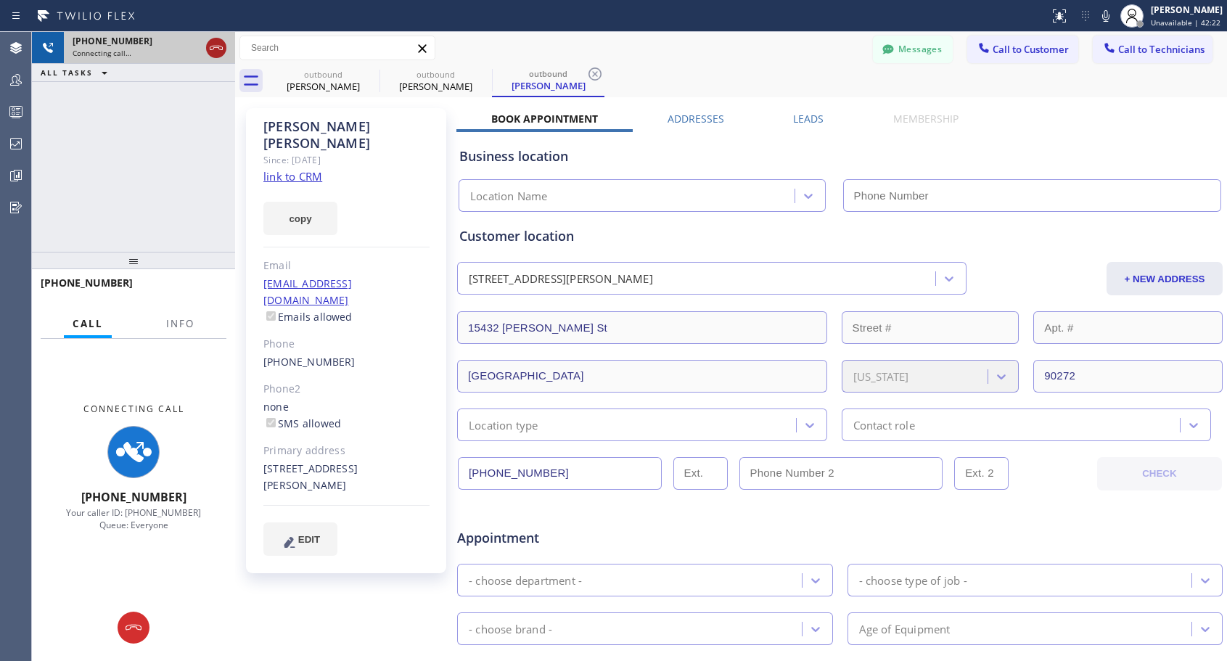
type input "[PHONE_NUMBER]"
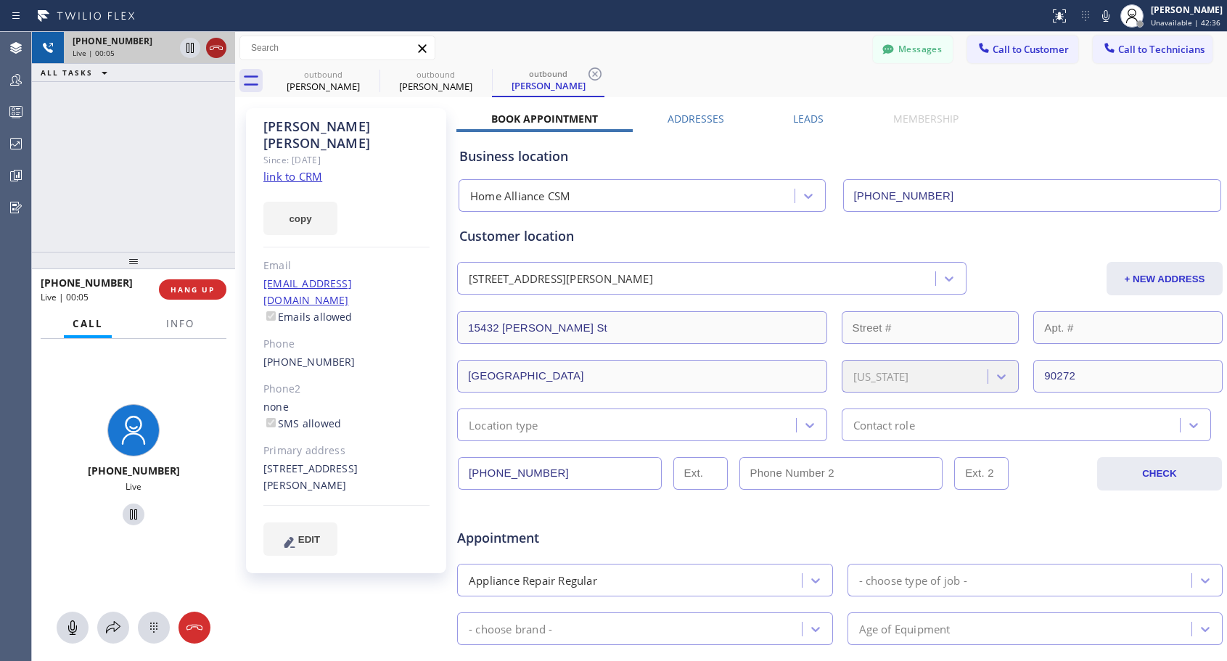
click at [215, 47] on icon at bounding box center [216, 48] width 13 height 4
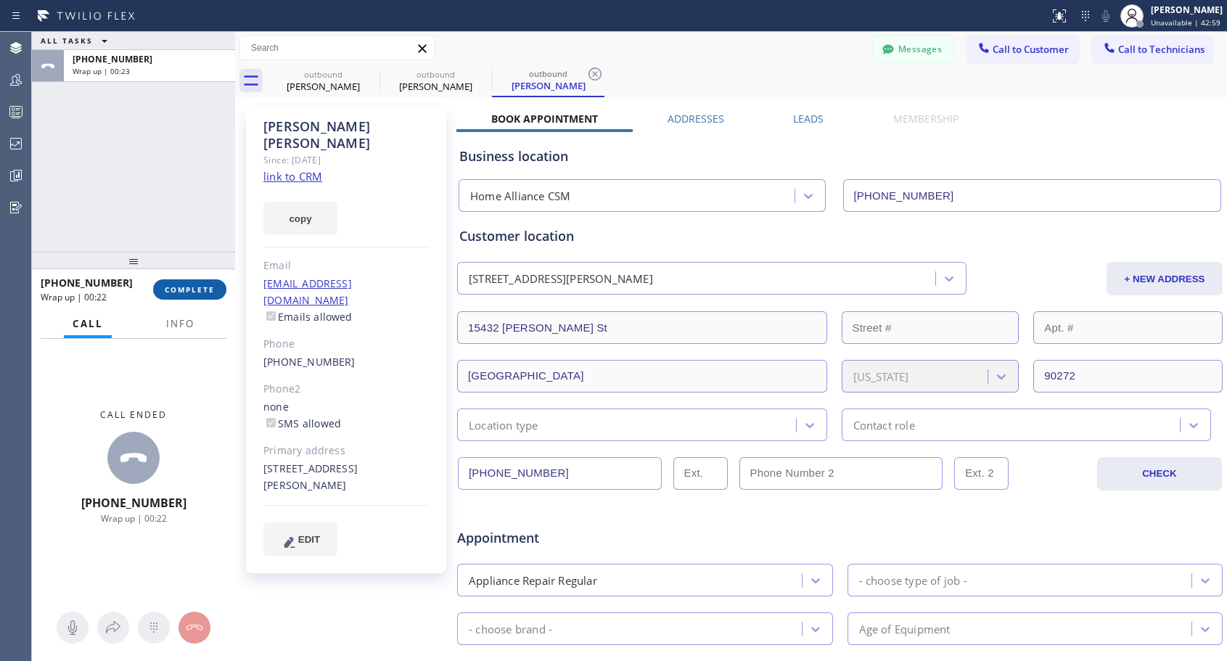
click at [218, 292] on button "COMPLETE" at bounding box center [189, 289] width 73 height 20
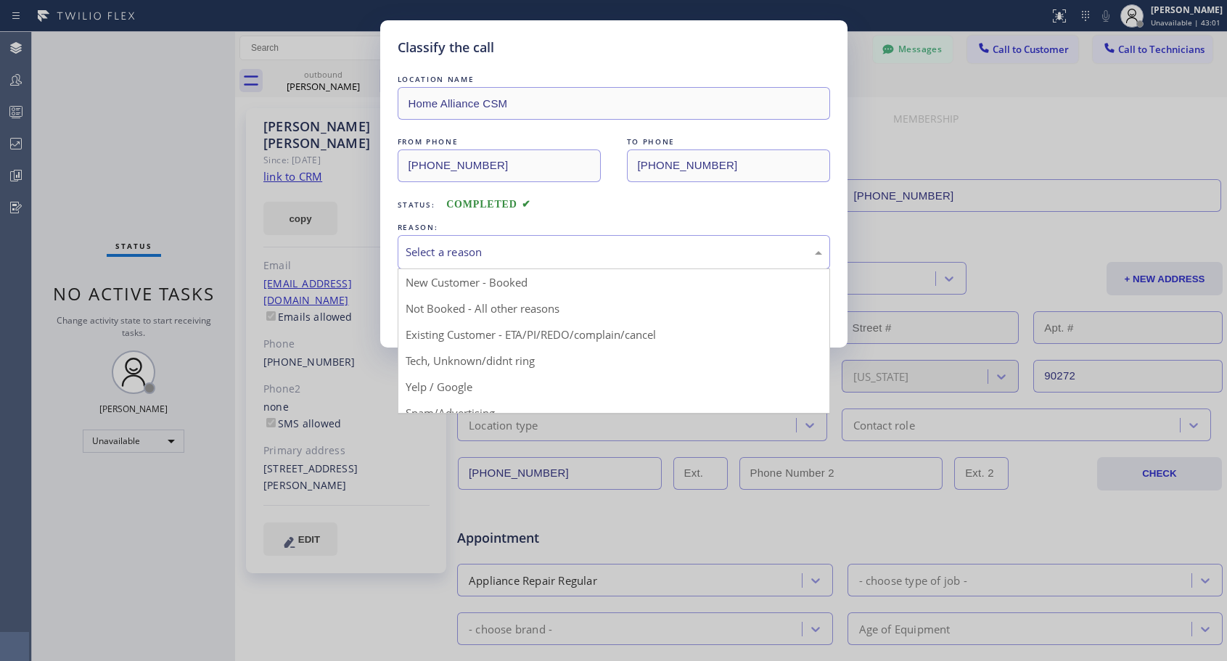
click at [490, 245] on div "Select a reason" at bounding box center [614, 252] width 416 height 17
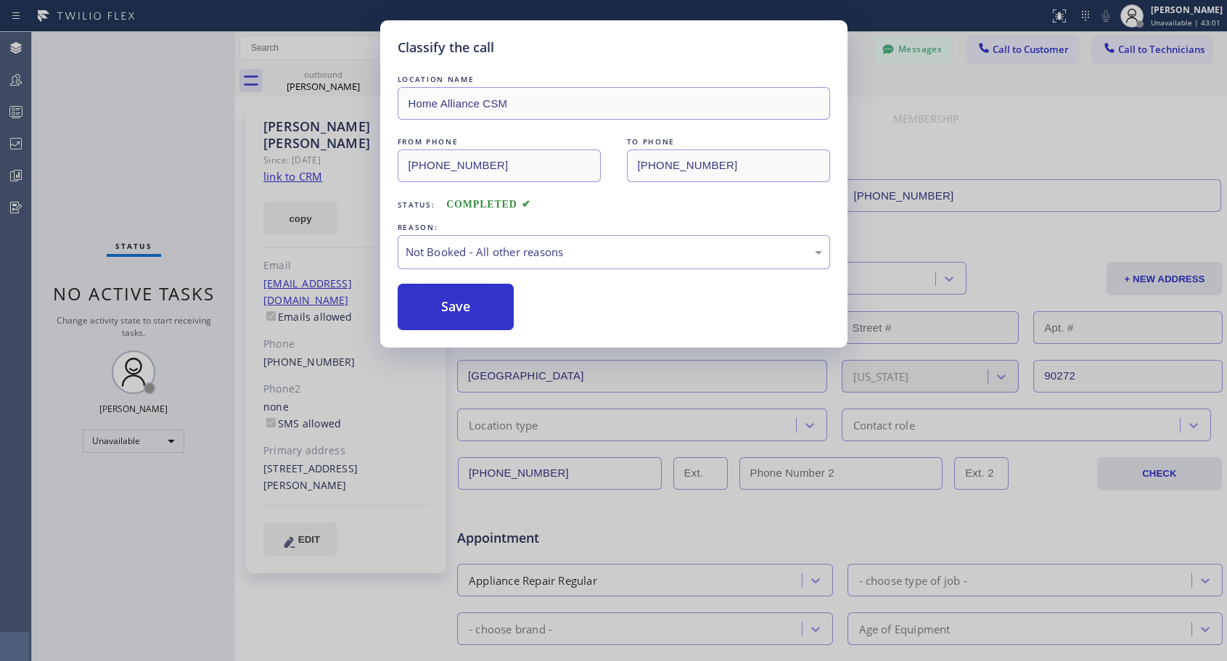
click at [460, 313] on button "Save" at bounding box center [456, 307] width 117 height 46
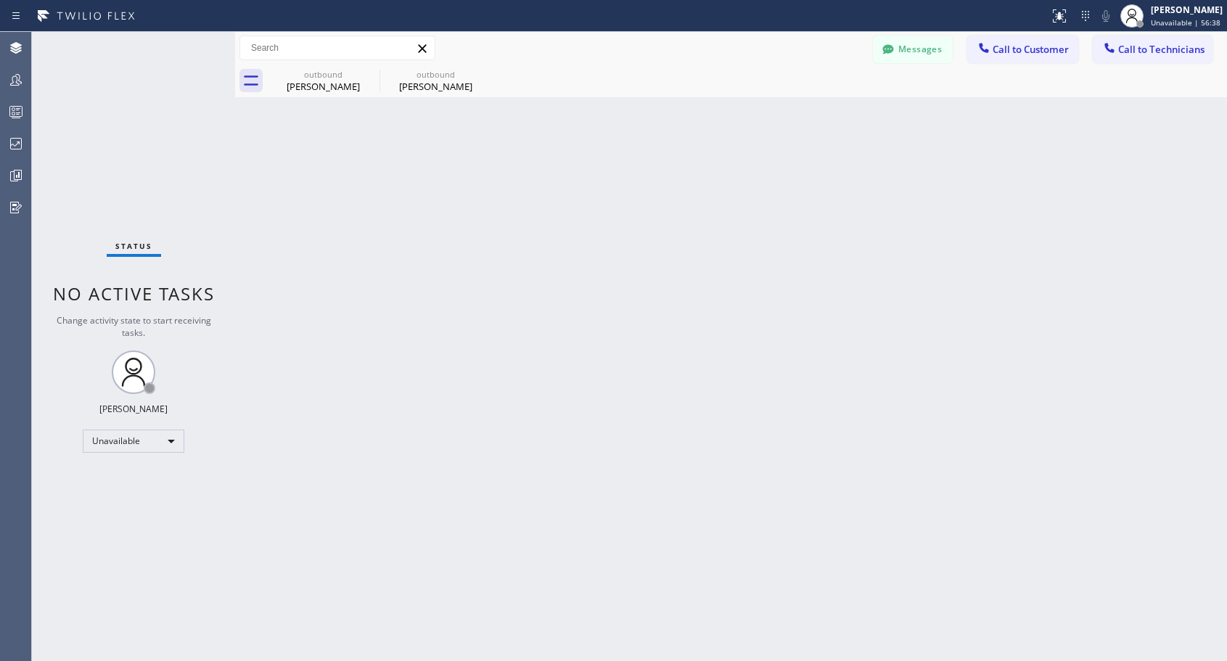
click at [1006, 56] on button "Call to Customer" at bounding box center [1022, 50] width 111 height 28
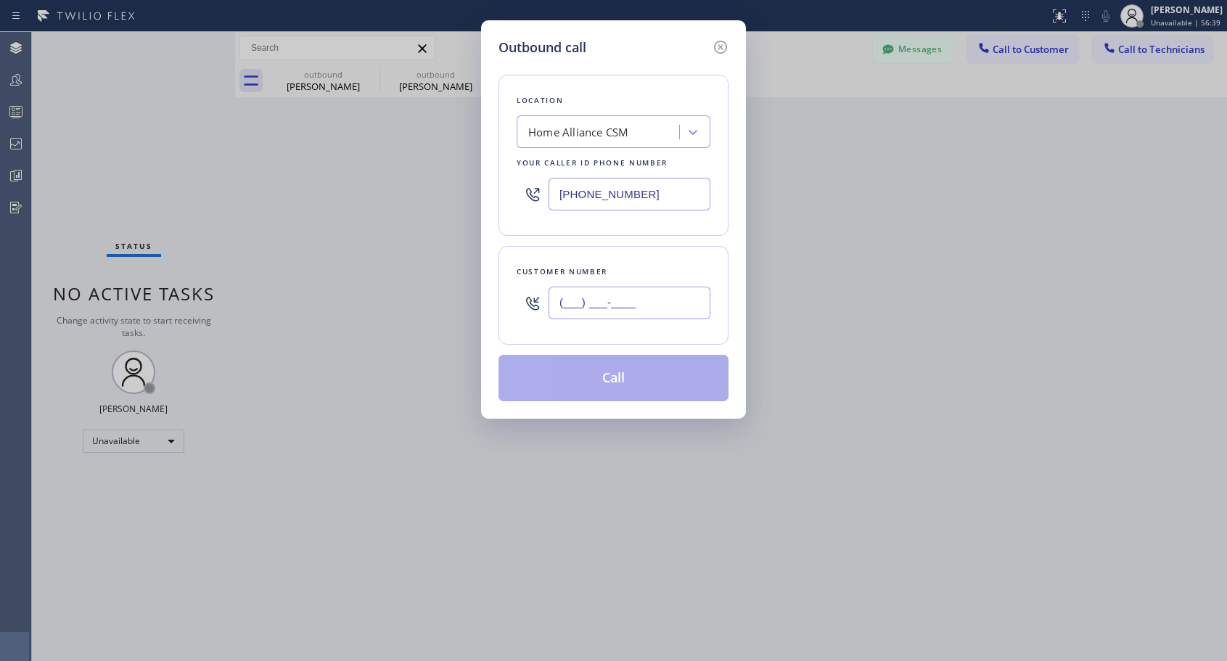
click at [650, 301] on input "(___) ___-____" at bounding box center [630, 303] width 162 height 33
paste input "480) 886-7109"
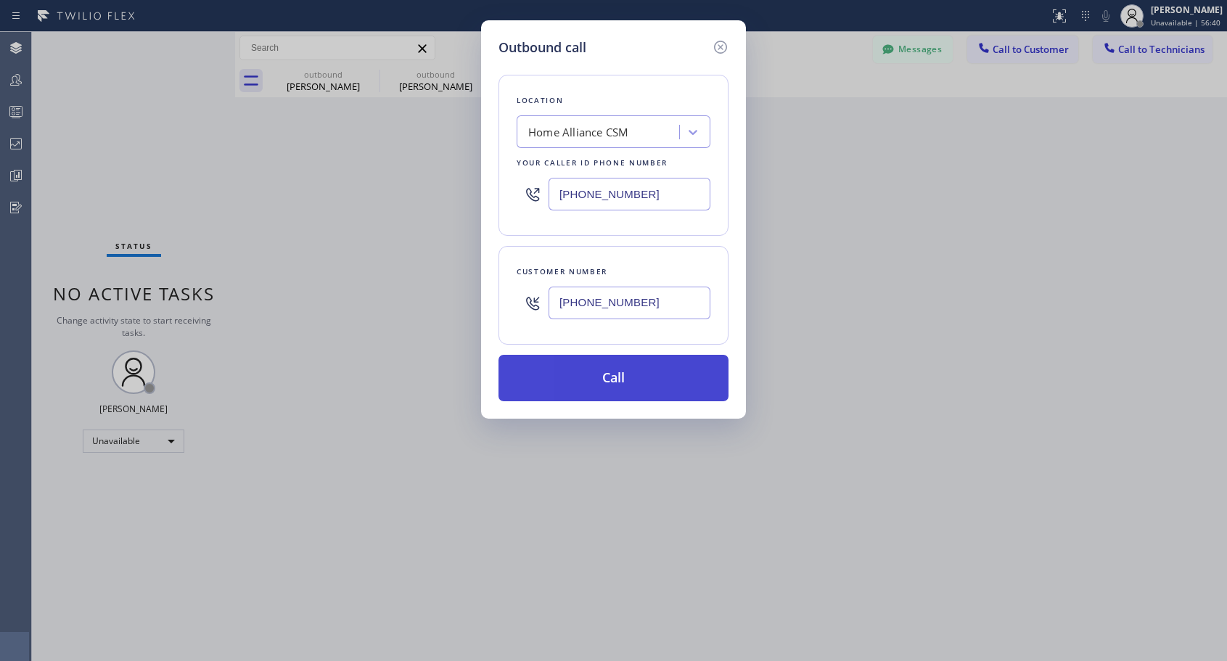
type input "[PHONE_NUMBER]"
click at [630, 381] on button "Call" at bounding box center [613, 378] width 230 height 46
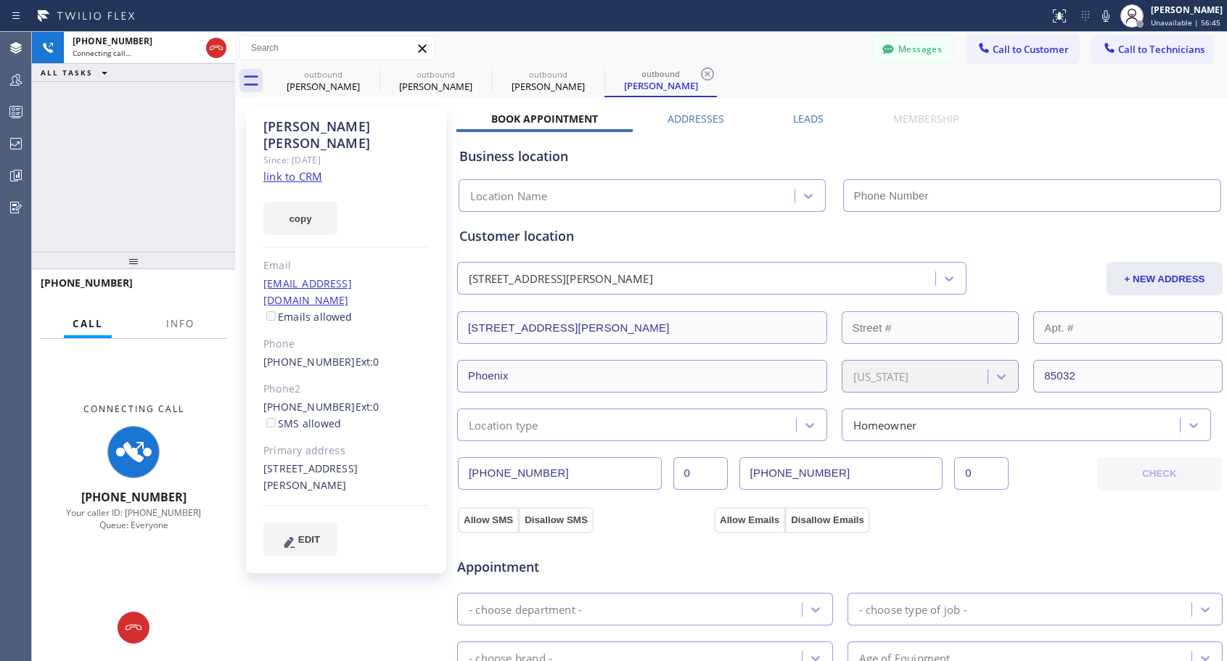
type input "[PHONE_NUMBER]"
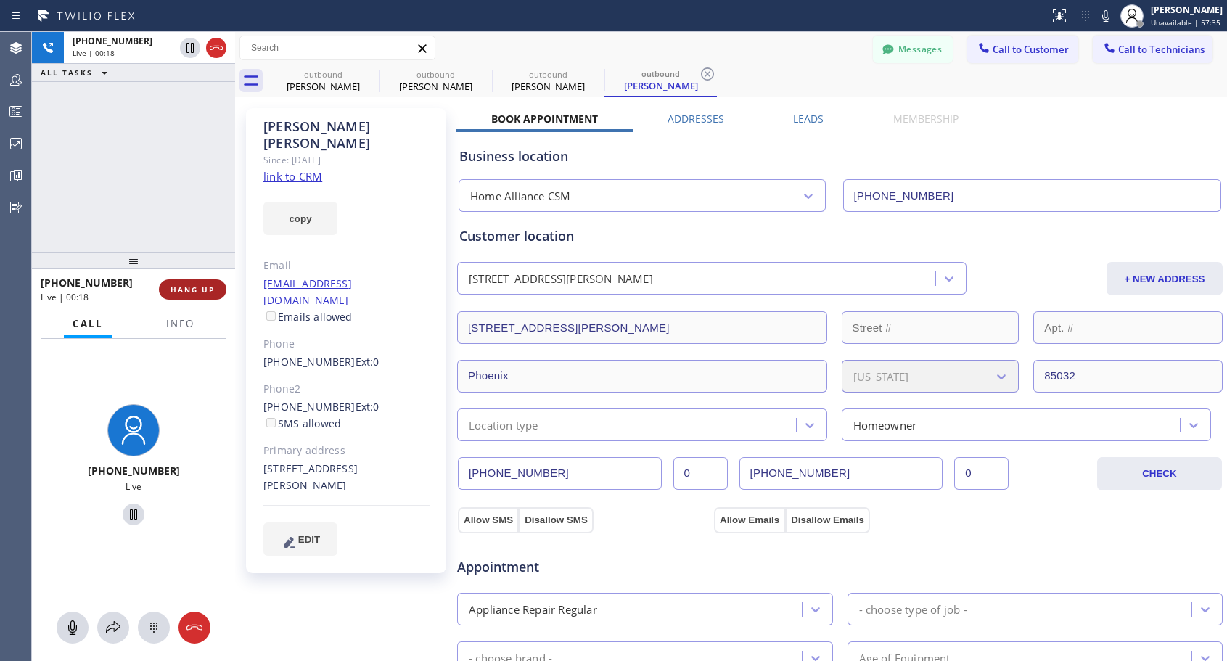
click at [209, 289] on span "HANG UP" at bounding box center [193, 289] width 44 height 10
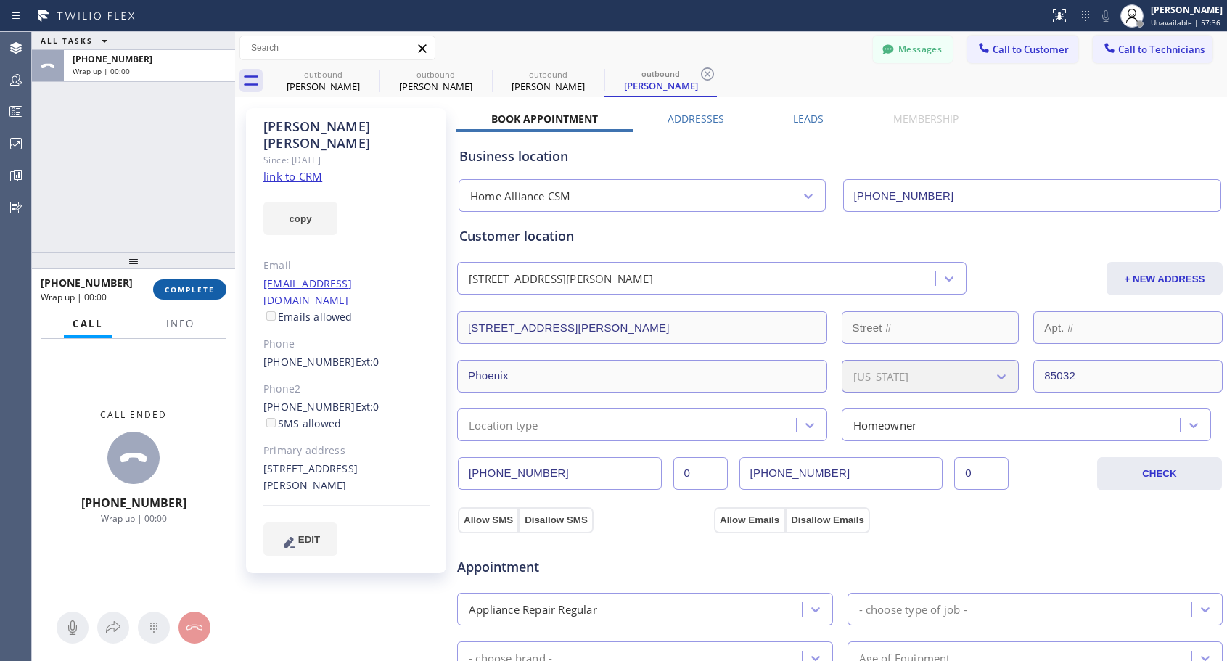
click at [209, 289] on span "COMPLETE" at bounding box center [190, 289] width 50 height 10
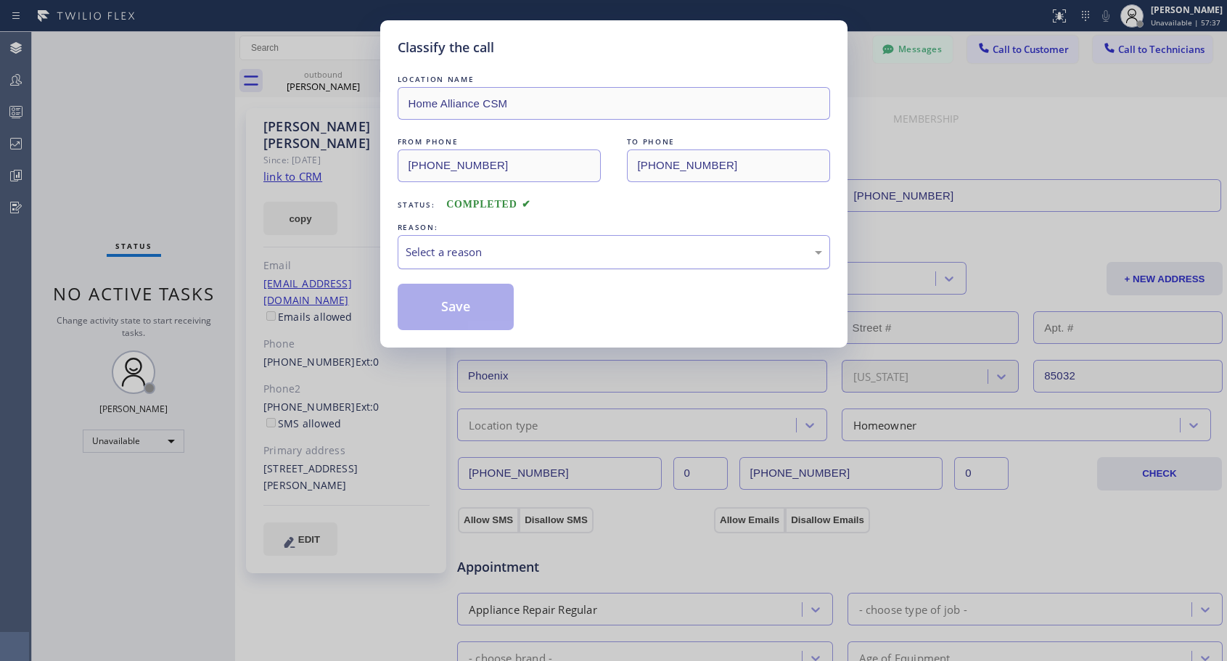
click at [551, 255] on div "Select a reason" at bounding box center [614, 252] width 416 height 17
click at [484, 310] on button "Save" at bounding box center [456, 307] width 117 height 46
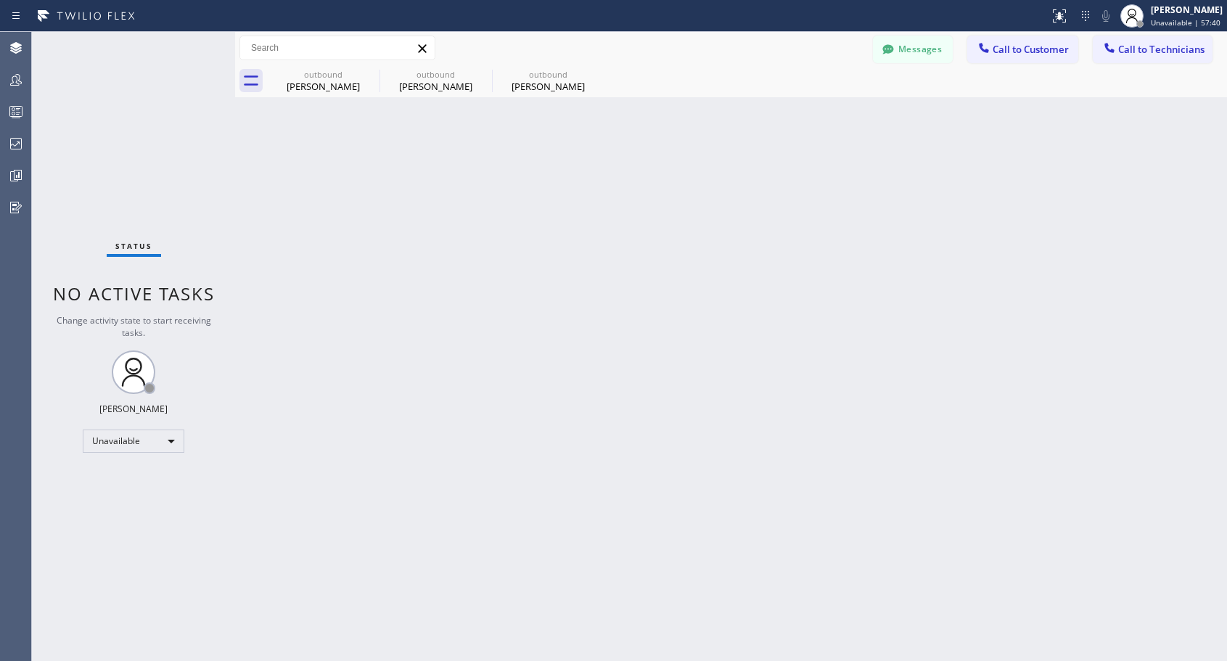
drag, startPoint x: 552, startPoint y: 90, endPoint x: 509, endPoint y: 119, distance: 51.7
click at [553, 90] on div "[PERSON_NAME]" at bounding box center [548, 86] width 110 height 13
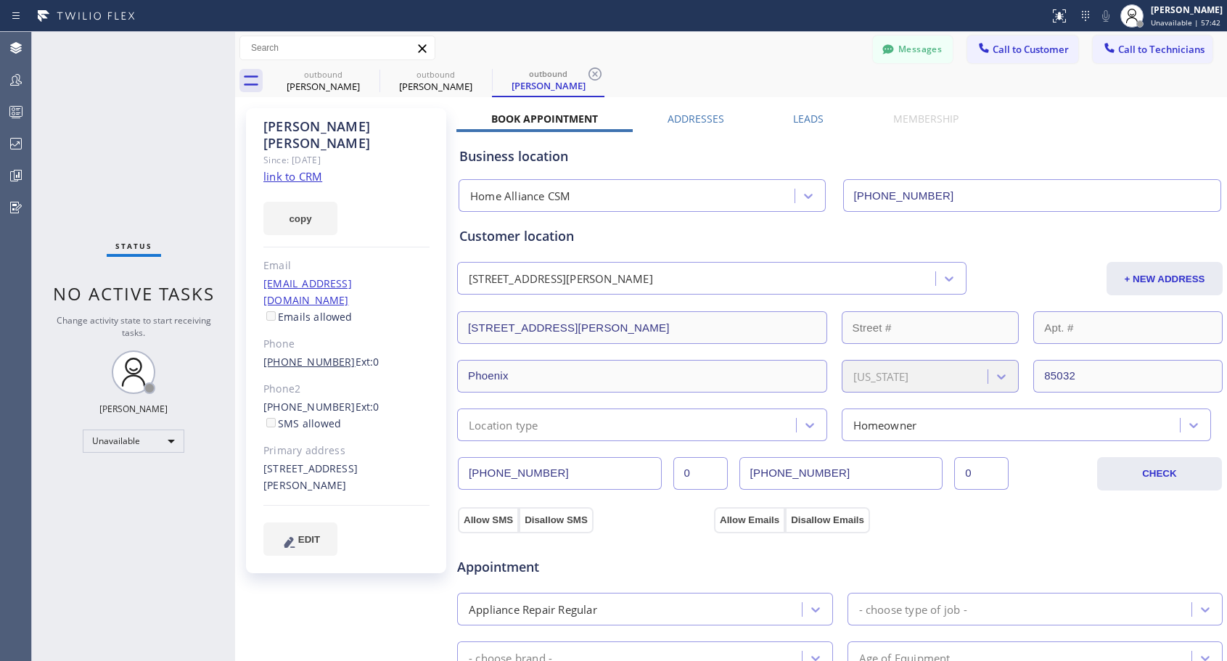
click at [303, 355] on link "[PHONE_NUMBER]" at bounding box center [309, 362] width 92 height 14
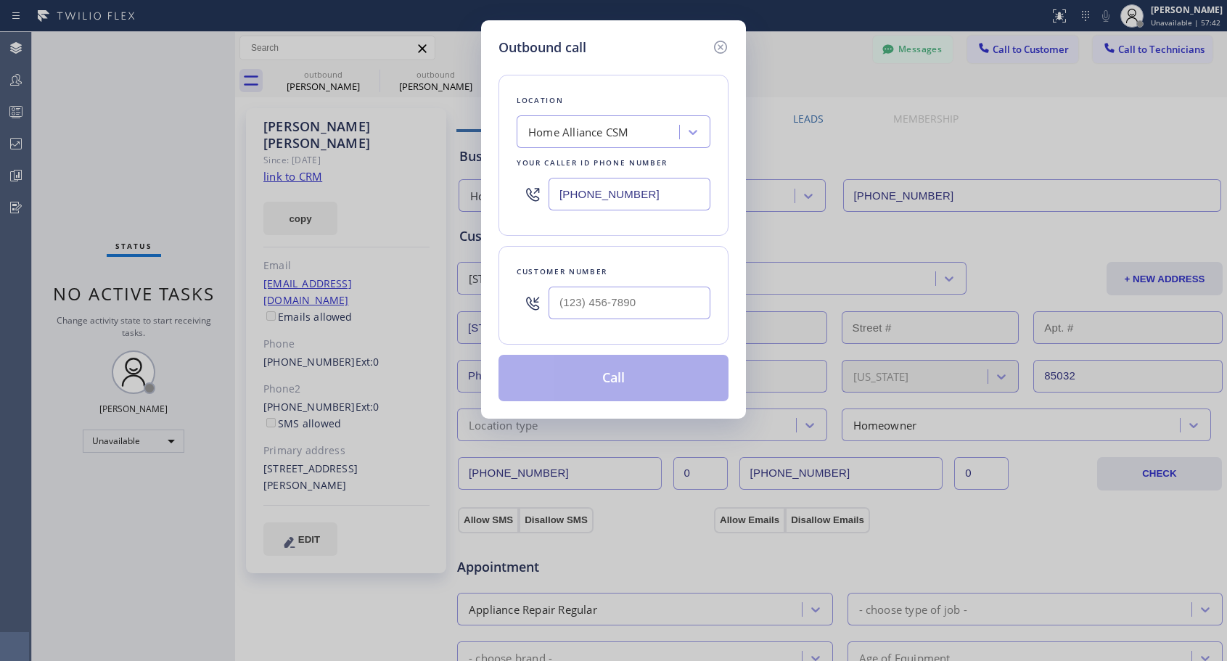
type input "[PHONE_NUMBER]"
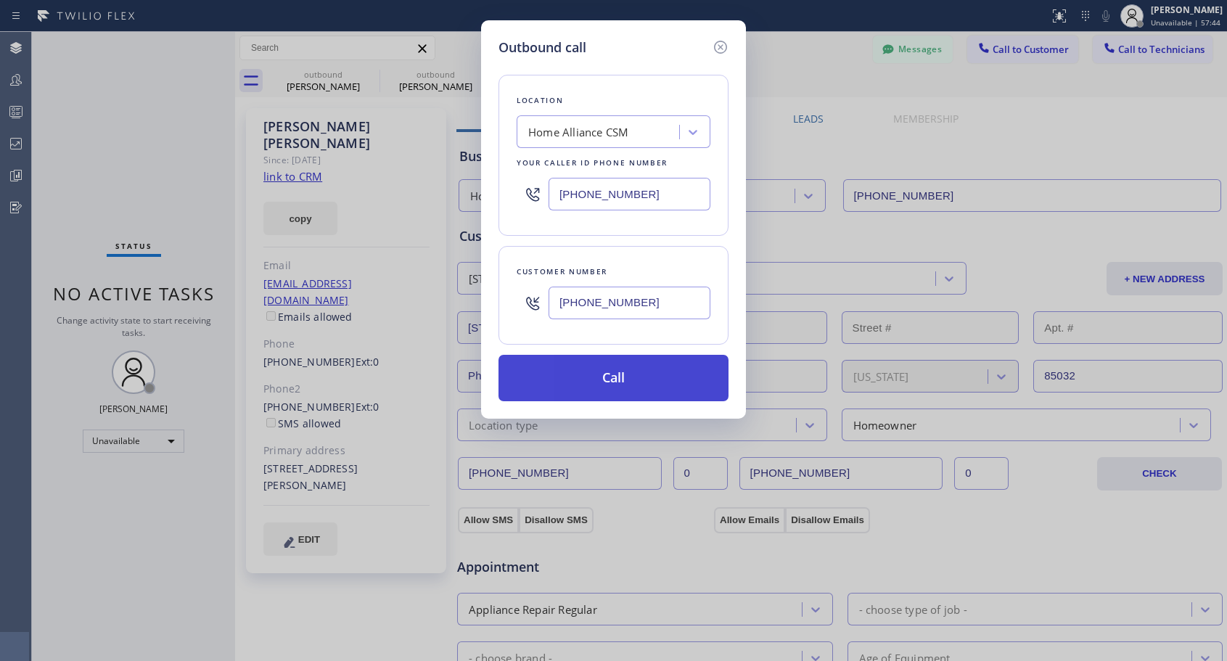
click at [615, 371] on button "Call" at bounding box center [613, 378] width 230 height 46
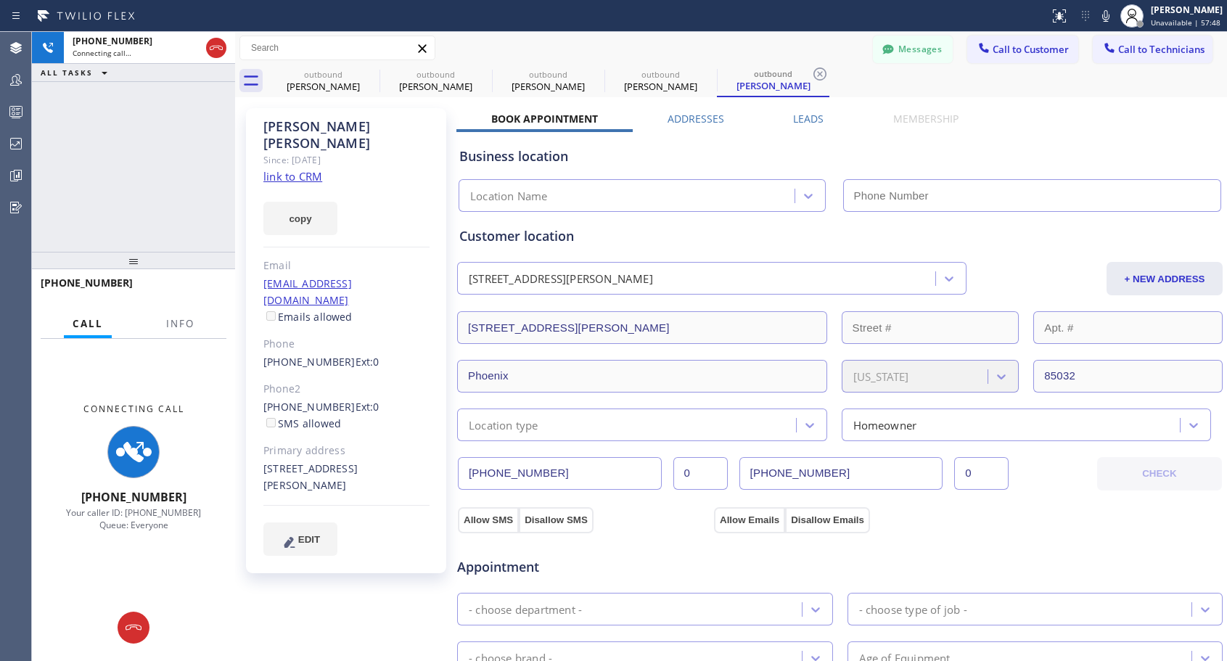
type input "[PHONE_NUMBER]"
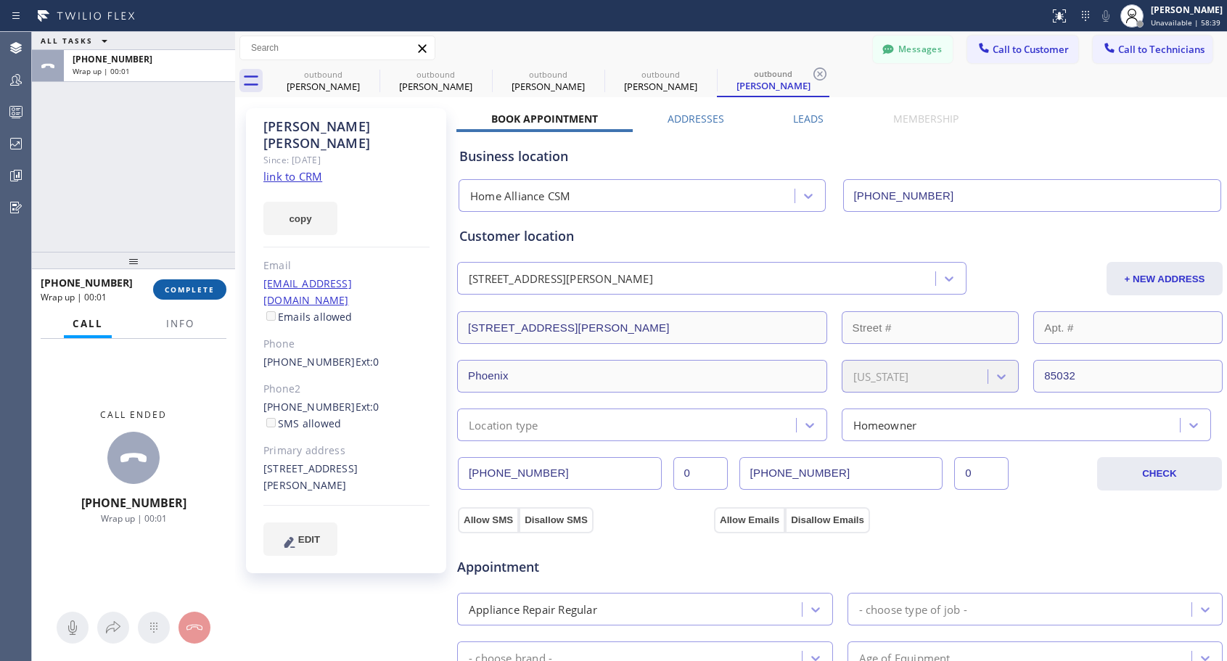
click at [217, 292] on button "COMPLETE" at bounding box center [189, 289] width 73 height 20
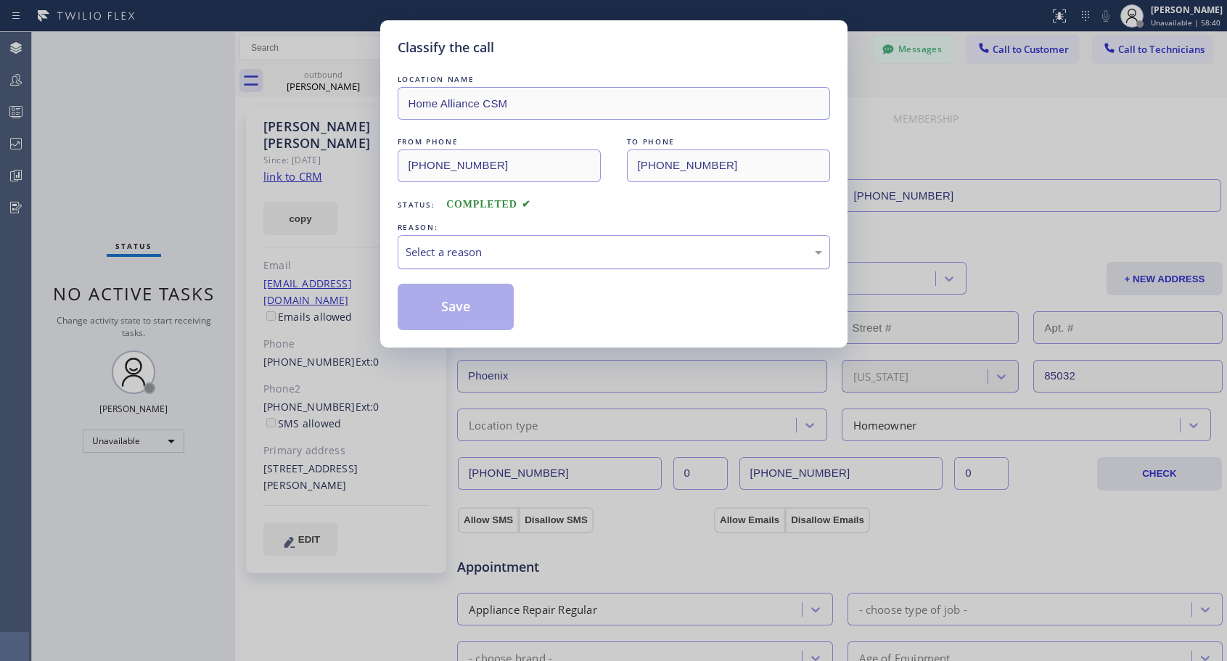
click at [467, 256] on div "Select a reason" at bounding box center [614, 252] width 416 height 17
click at [459, 310] on button "Save" at bounding box center [456, 307] width 117 height 46
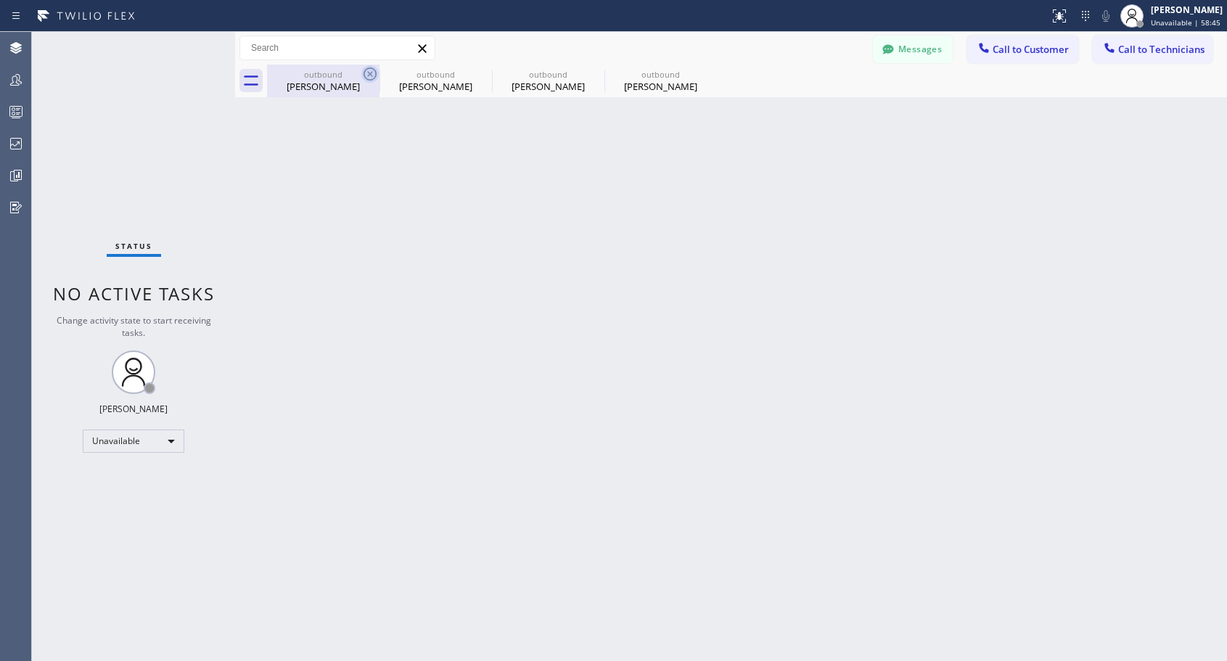
click at [368, 74] on icon at bounding box center [369, 73] width 17 height 17
click at [0, 0] on icon at bounding box center [0, 0] width 0 height 0
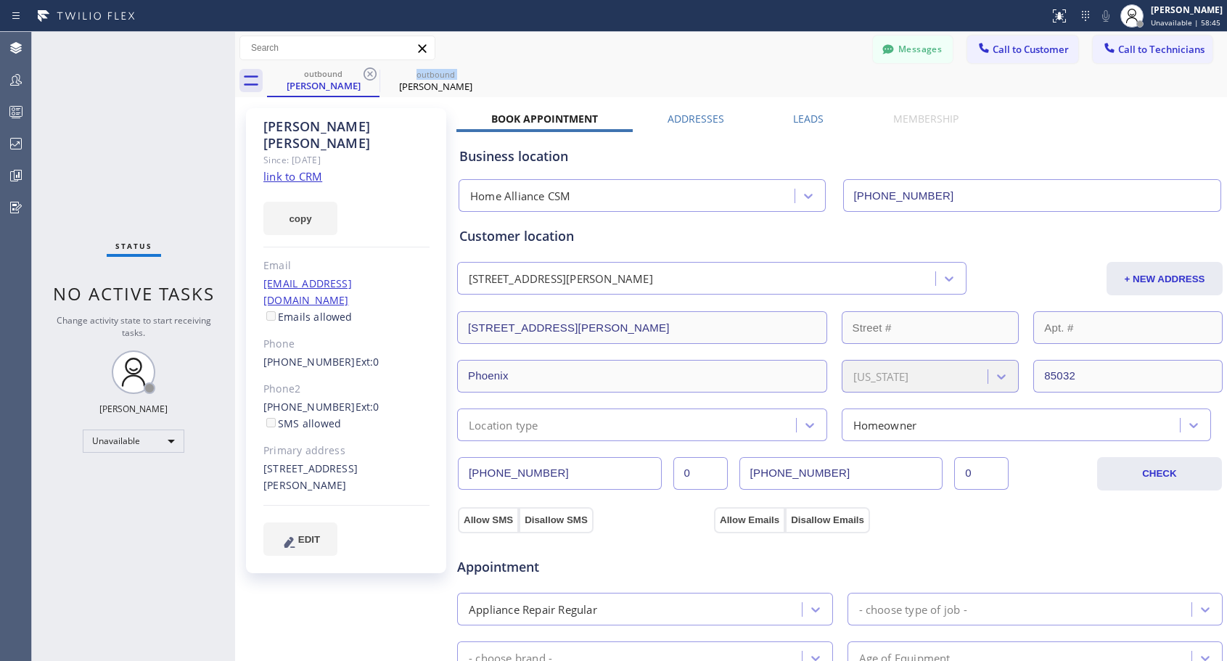
click at [368, 74] on icon at bounding box center [369, 73] width 17 height 17
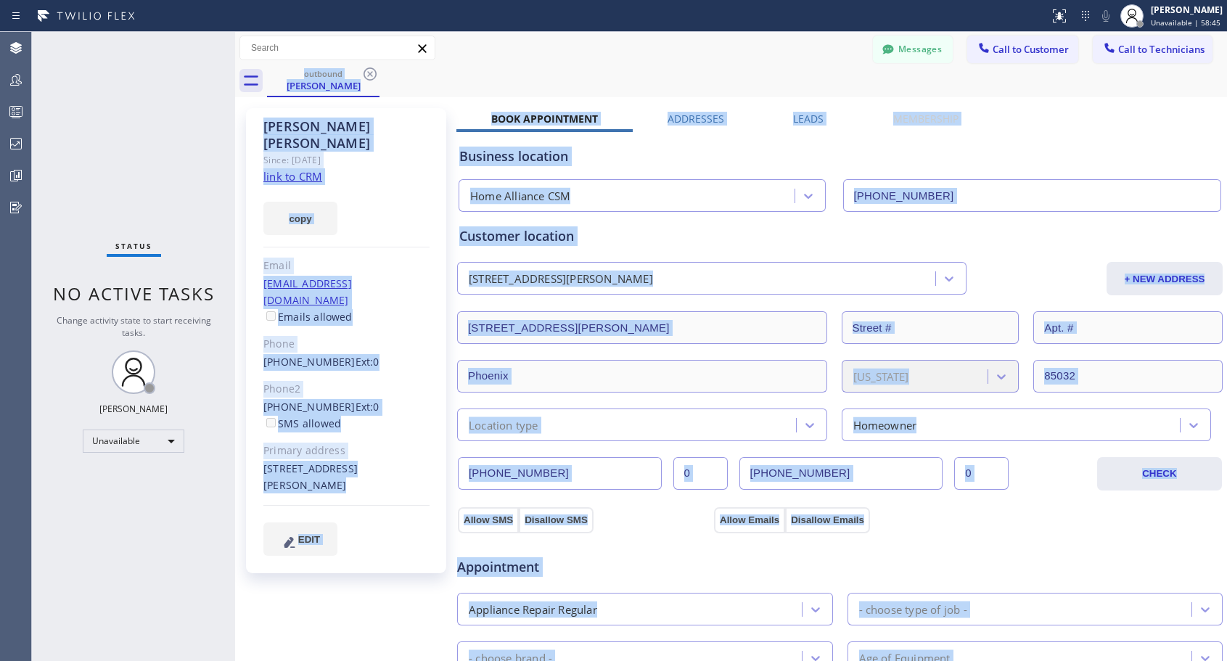
click at [368, 74] on div "outbound [PERSON_NAME]" at bounding box center [747, 81] width 960 height 33
